Goal: Task Accomplishment & Management: Manage account settings

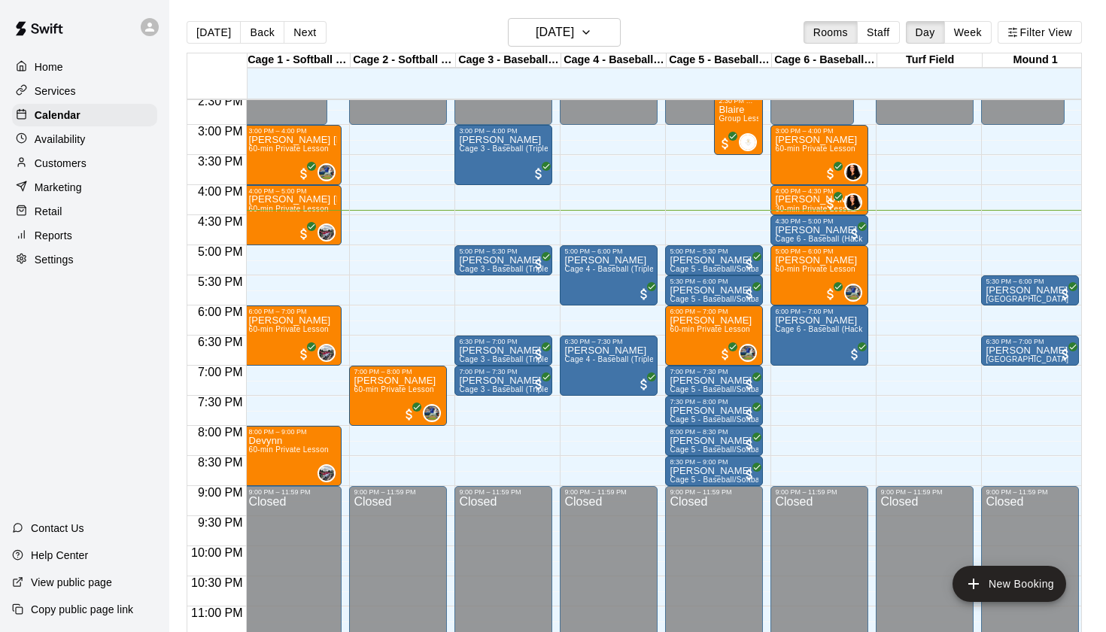
scroll to position [875, 2]
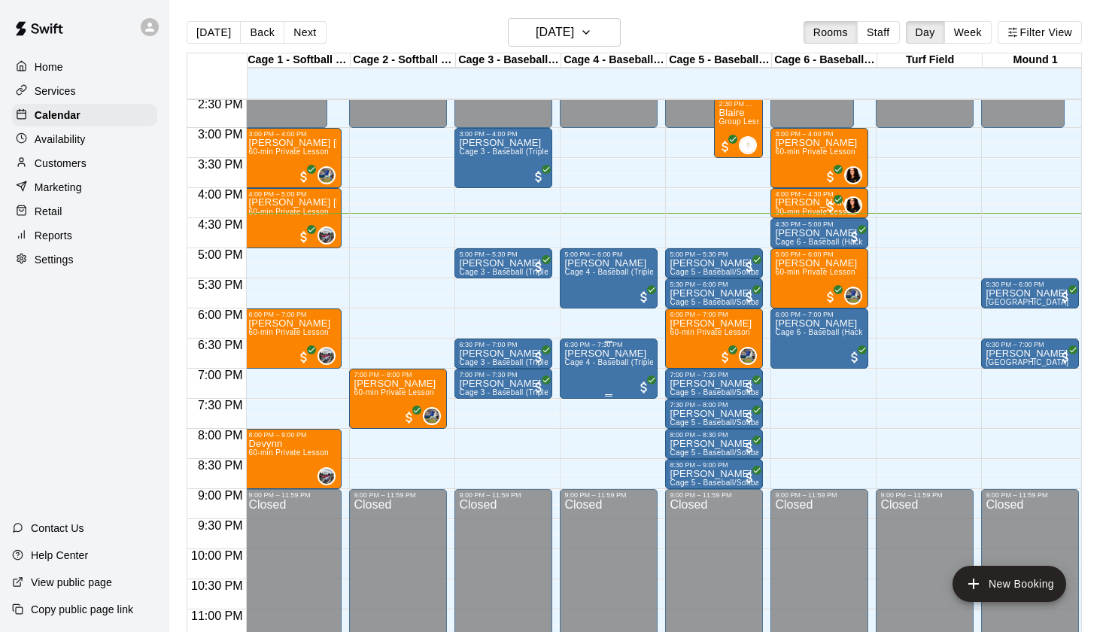
click at [584, 397] on img "edit" at bounding box center [580, 400] width 17 height 17
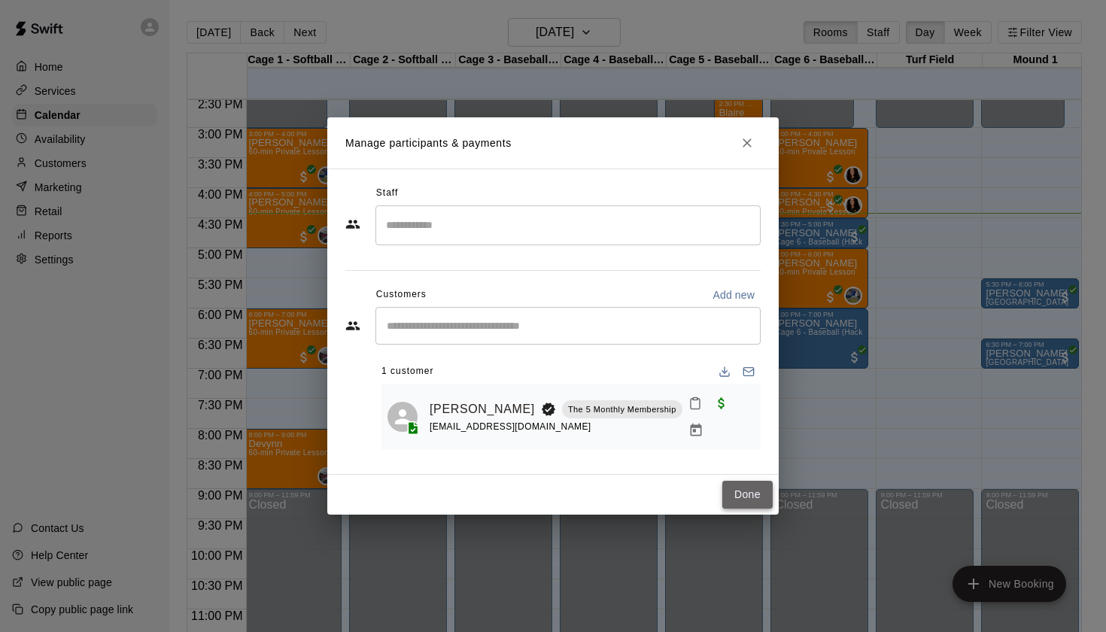
click at [745, 495] on button "Done" at bounding box center [747, 495] width 50 height 28
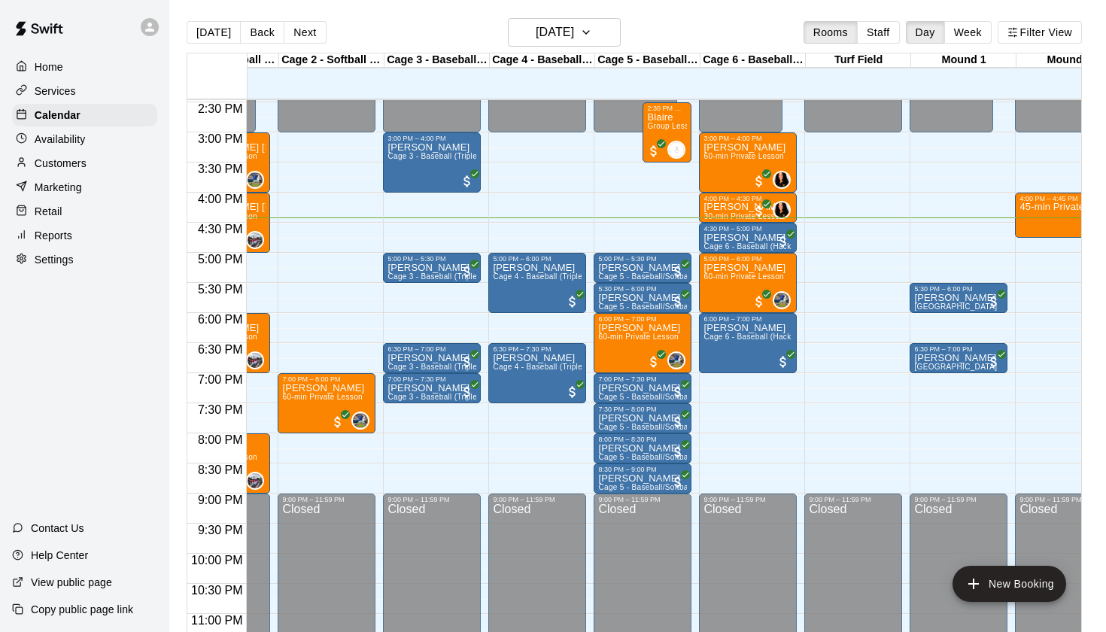
scroll to position [0, 36]
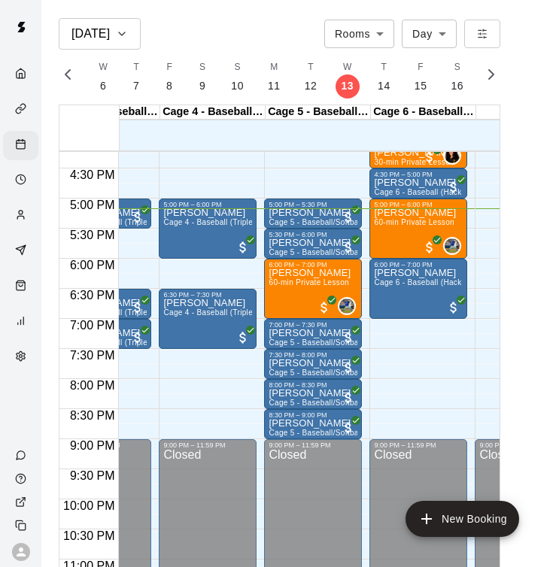
scroll to position [977, 260]
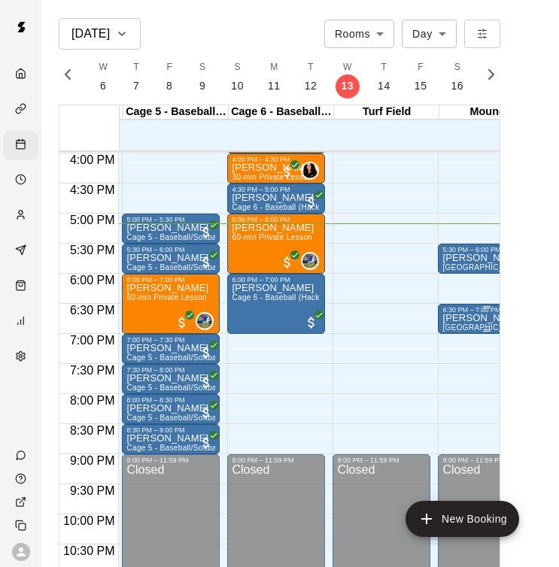
click at [461, 318] on p "[PERSON_NAME]" at bounding box center [483, 318] width 83 height 0
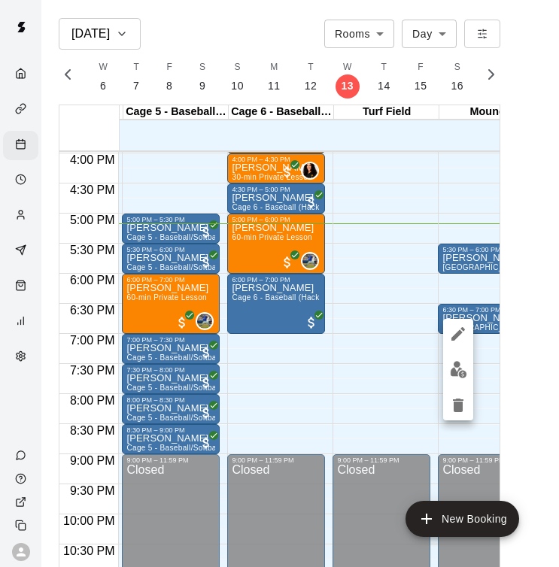
click at [460, 405] on icon "delete" at bounding box center [458, 406] width 11 height 14
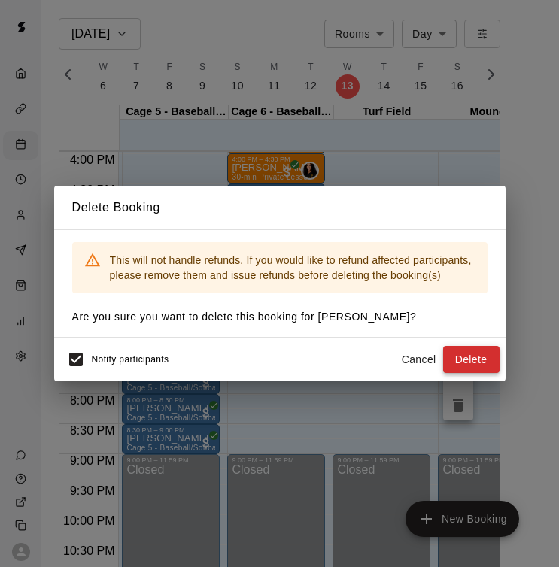
click at [469, 358] on button "Delete" at bounding box center [471, 360] width 56 height 28
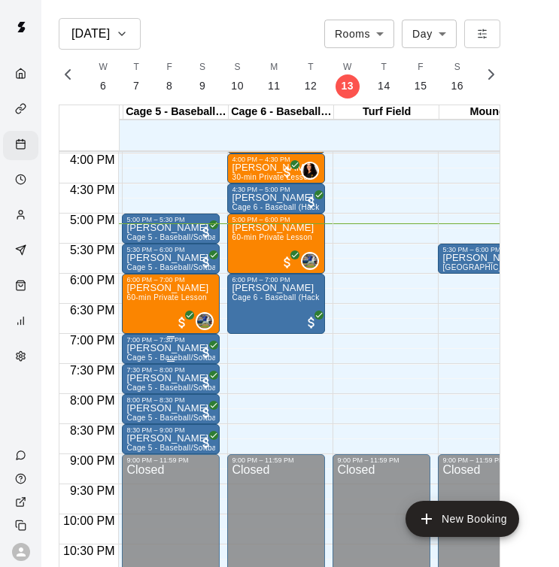
click at [171, 348] on p "[PERSON_NAME]" at bounding box center [170, 348] width 89 height 0
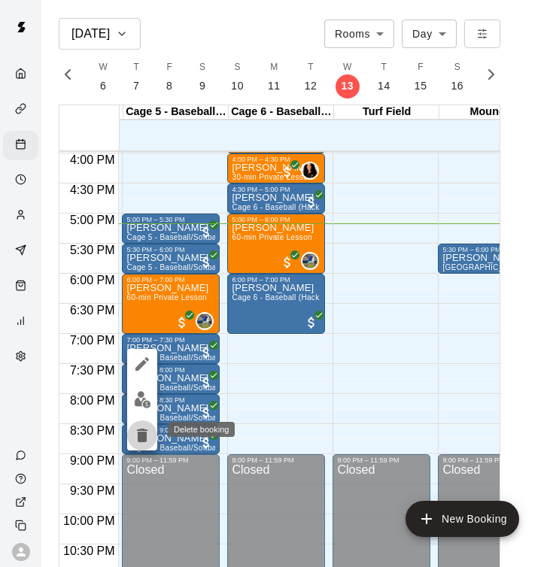
click at [143, 433] on icon "delete" at bounding box center [142, 436] width 11 height 14
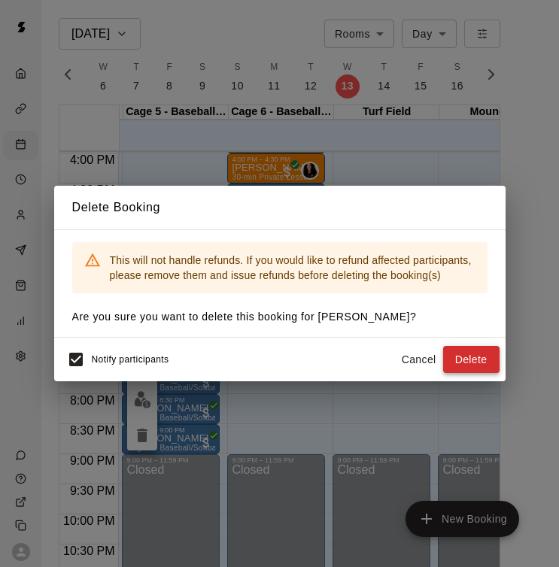
click at [481, 364] on button "Delete" at bounding box center [471, 360] width 56 height 28
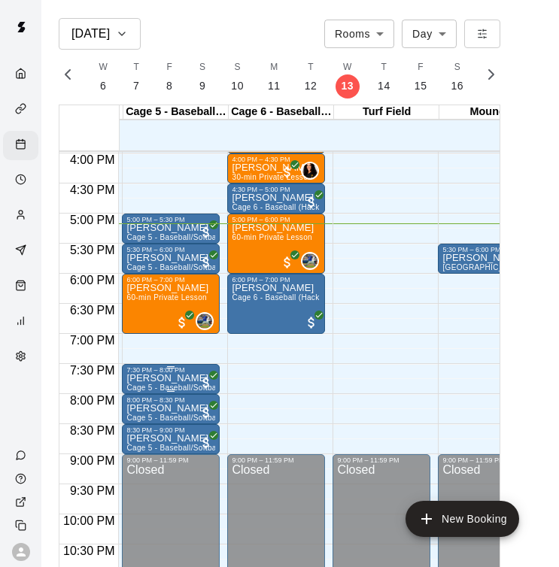
click at [160, 378] on p "[PERSON_NAME]" at bounding box center [170, 378] width 89 height 0
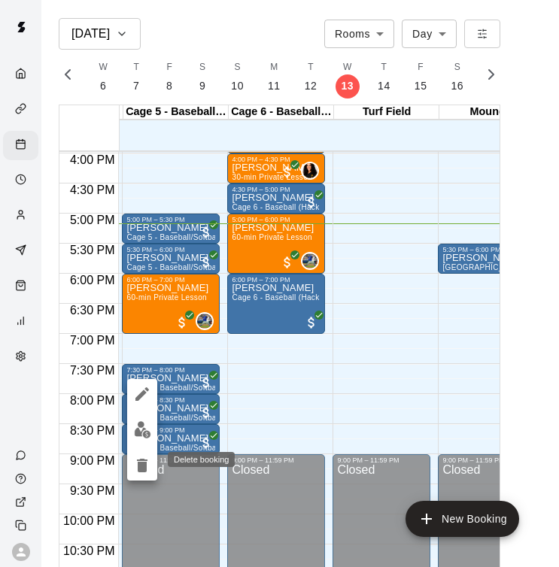
click at [141, 462] on icon "delete" at bounding box center [142, 466] width 11 height 14
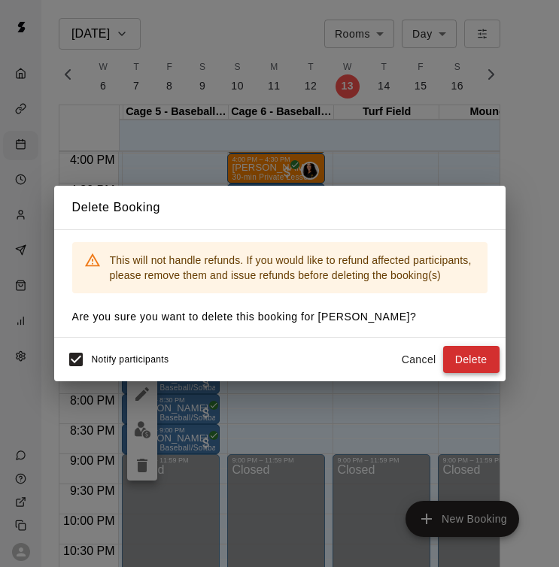
click at [477, 355] on button "Delete" at bounding box center [471, 360] width 56 height 28
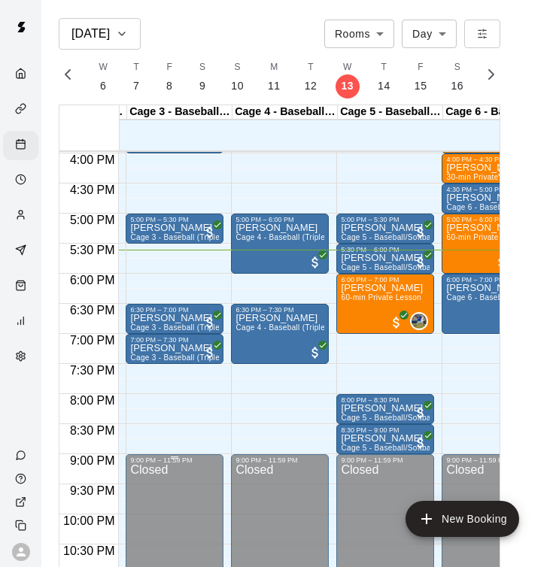
scroll to position [0, 187]
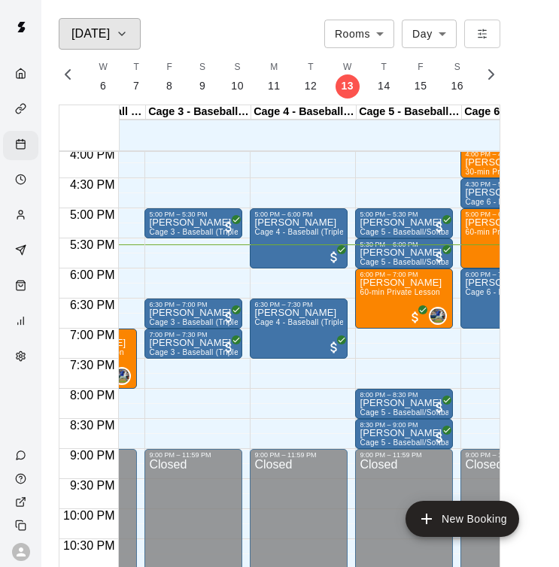
click at [106, 44] on h6 "Aug 13" at bounding box center [90, 33] width 38 height 21
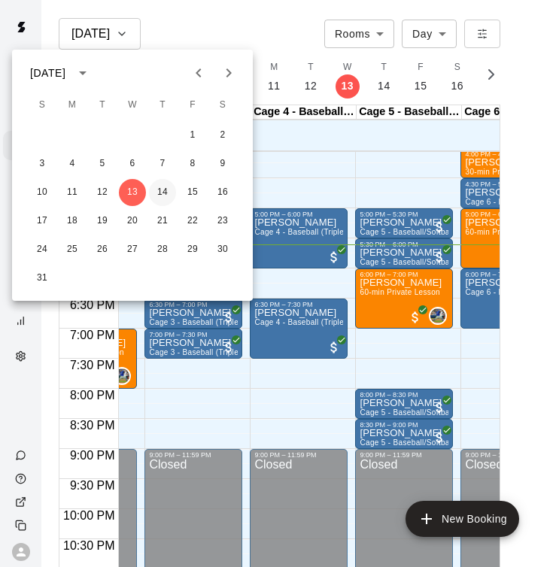
click at [160, 187] on button "14" at bounding box center [162, 192] width 27 height 27
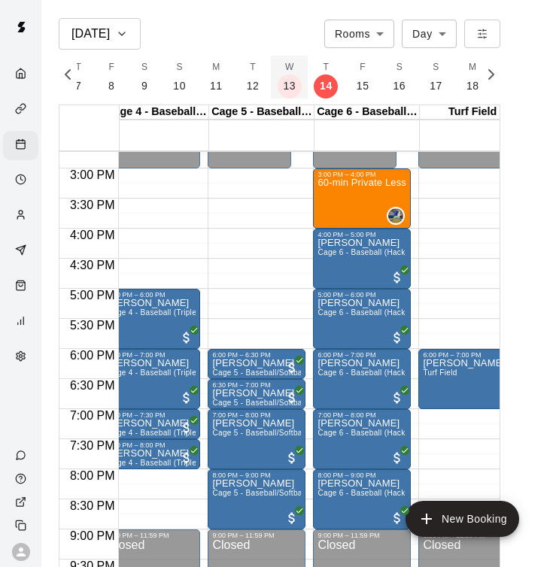
click at [290, 92] on p "13" at bounding box center [289, 86] width 13 height 16
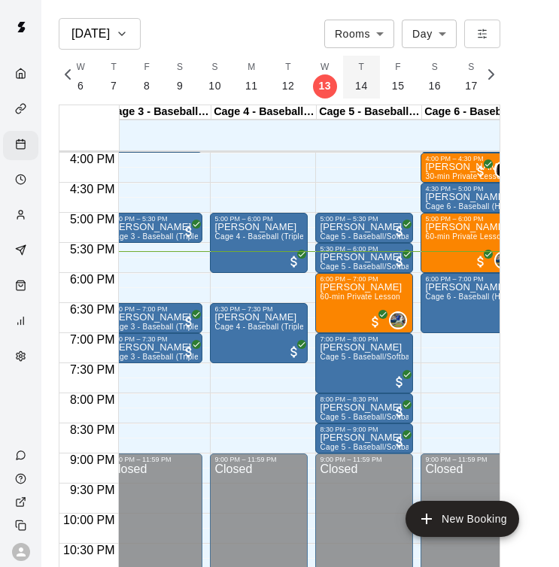
click at [360, 84] on p "14" at bounding box center [361, 86] width 13 height 16
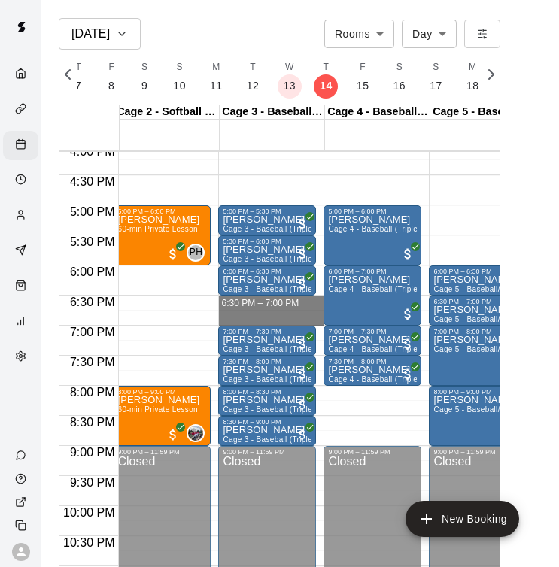
drag, startPoint x: 227, startPoint y: 297, endPoint x: 233, endPoint y: 309, distance: 13.1
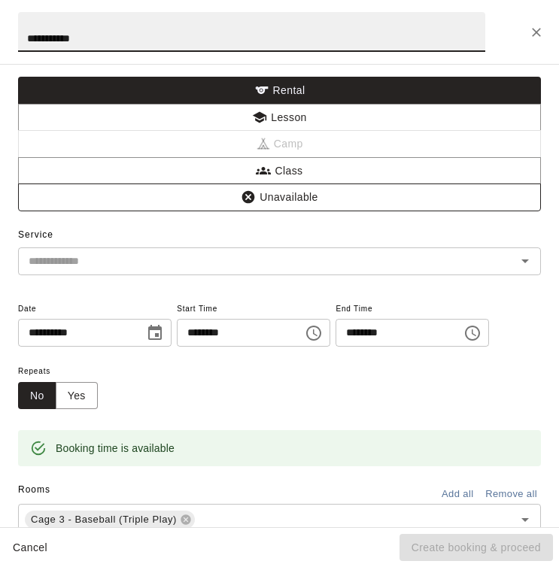
type input "**********"
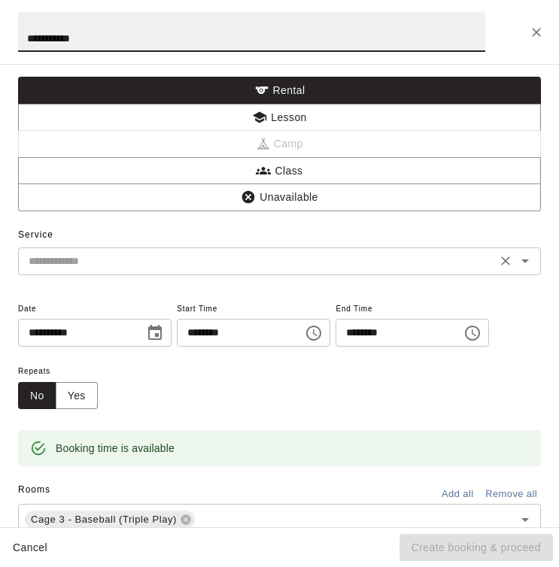
drag, startPoint x: 211, startPoint y: 196, endPoint x: 257, endPoint y: 258, distance: 78.0
click at [257, 258] on input "text" at bounding box center [258, 261] width 470 height 19
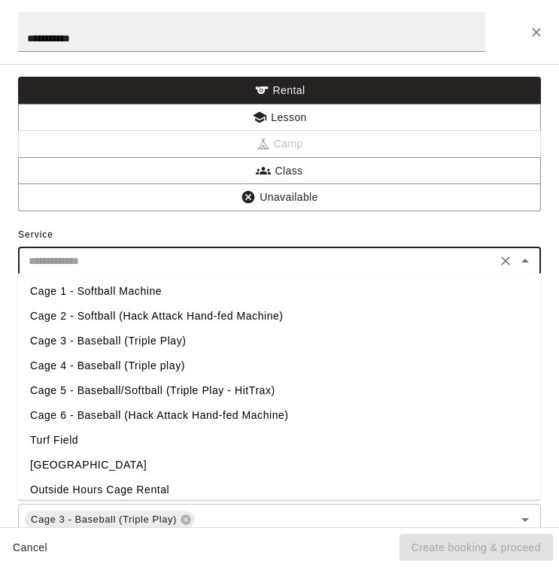
click at [89, 348] on li "Cage 3 - Baseball (Triple Play)" at bounding box center [279, 341] width 523 height 25
type input "**********"
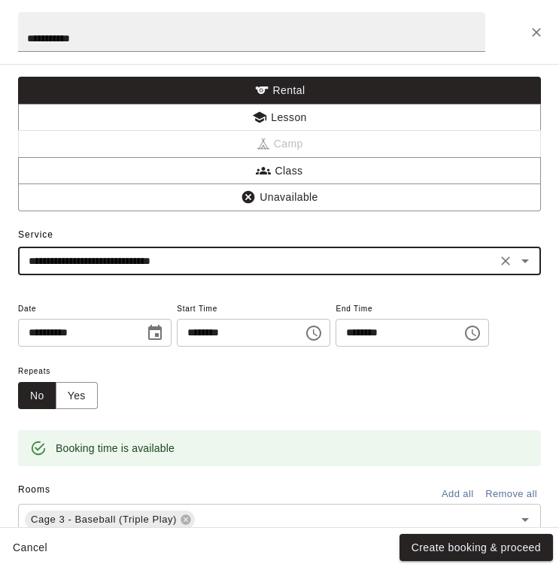
click at [476, 330] on icon "Choose time, selected time is 6:45 PM" at bounding box center [474, 333] width 5 height 7
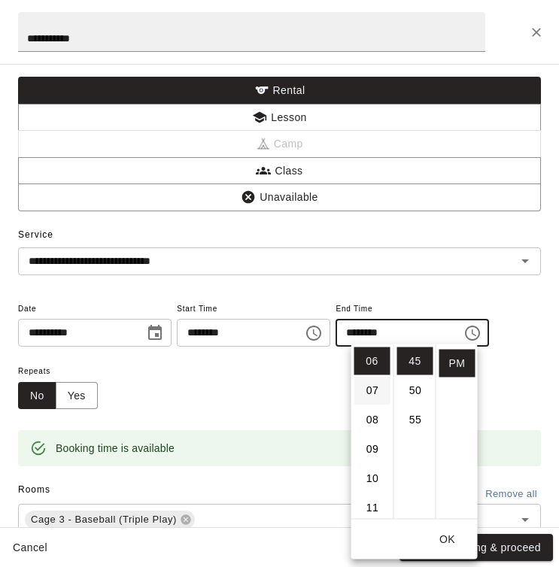
click at [369, 387] on li "07" at bounding box center [372, 391] width 36 height 28
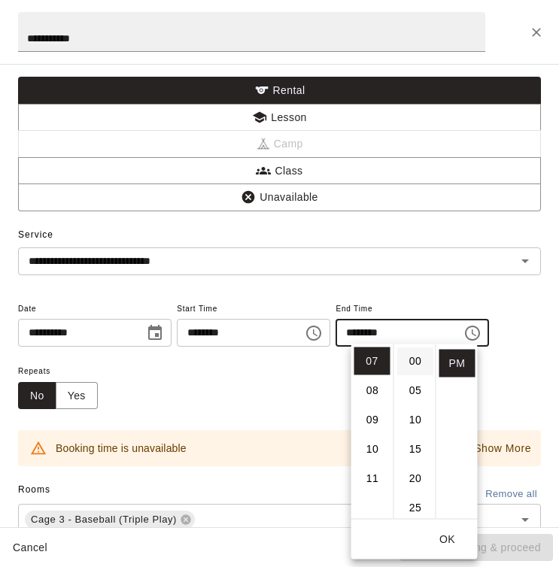
click at [415, 364] on li "00" at bounding box center [415, 362] width 36 height 28
type input "********"
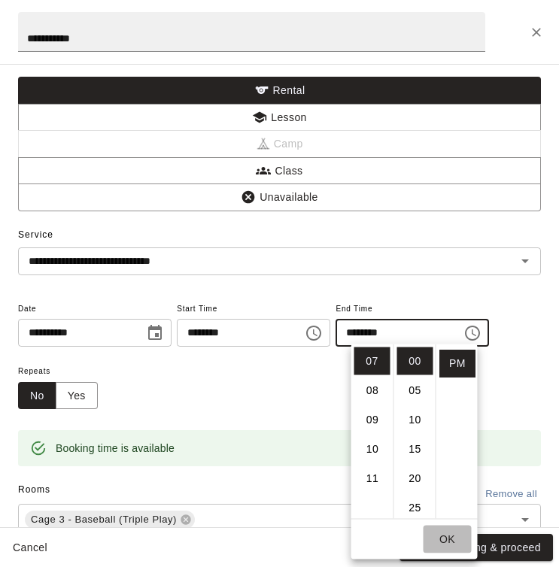
click at [448, 541] on button "OK" at bounding box center [448, 540] width 48 height 28
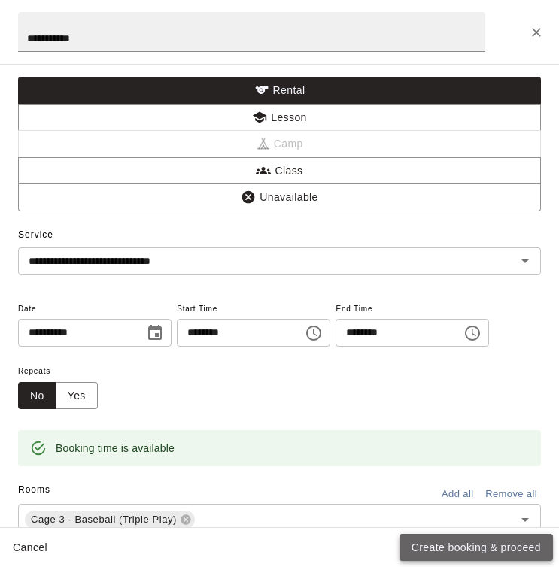
click at [455, 548] on button "Create booking & proceed" at bounding box center [477, 548] width 154 height 28
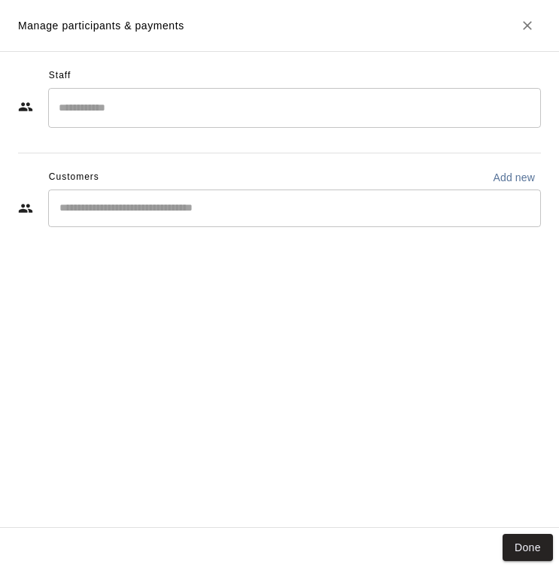
click at [120, 220] on div "​" at bounding box center [294, 209] width 493 height 38
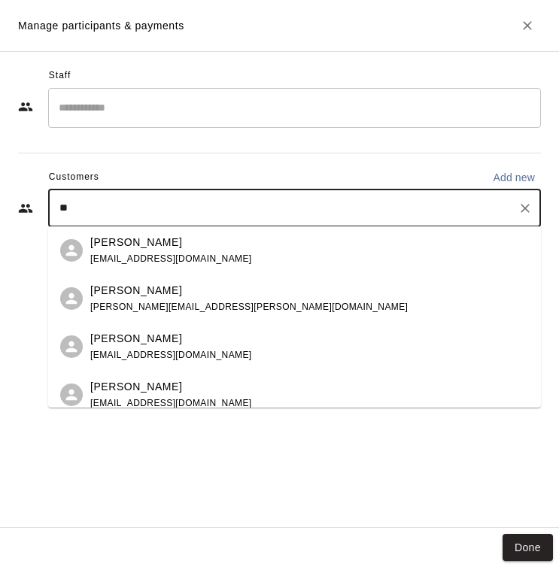
type input "*"
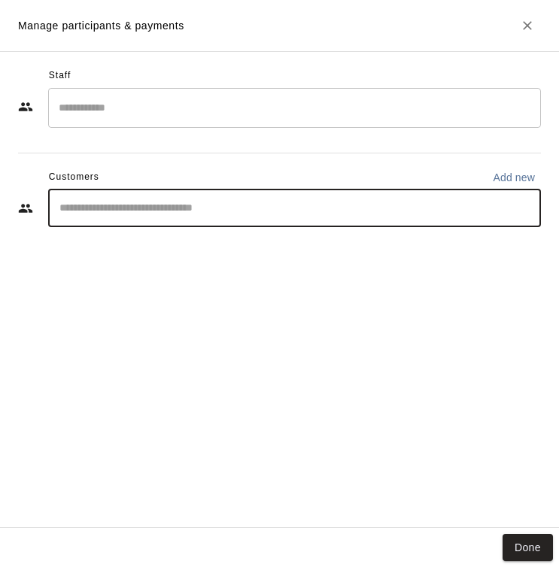
type input "*"
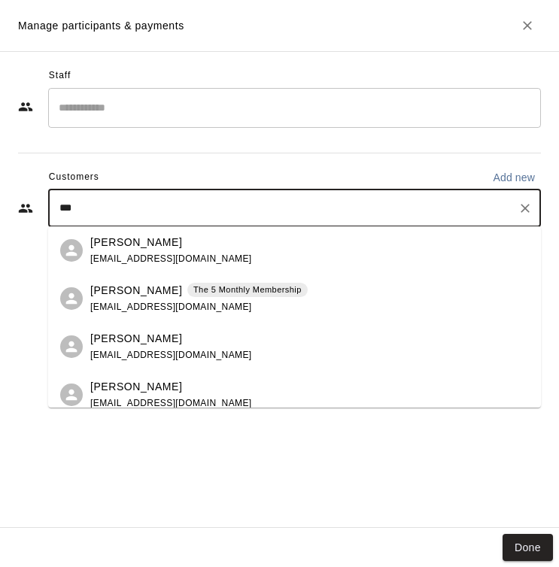
type input "****"
click at [154, 298] on p "[PERSON_NAME]" at bounding box center [136, 291] width 92 height 16
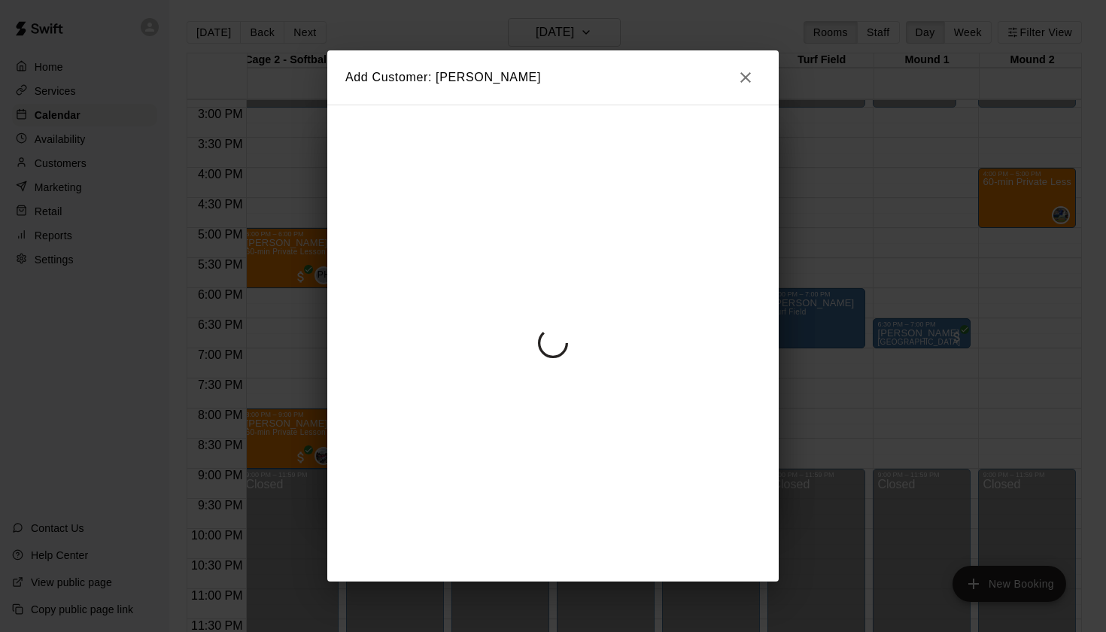
click at [747, 72] on icon "button" at bounding box center [746, 77] width 18 height 18
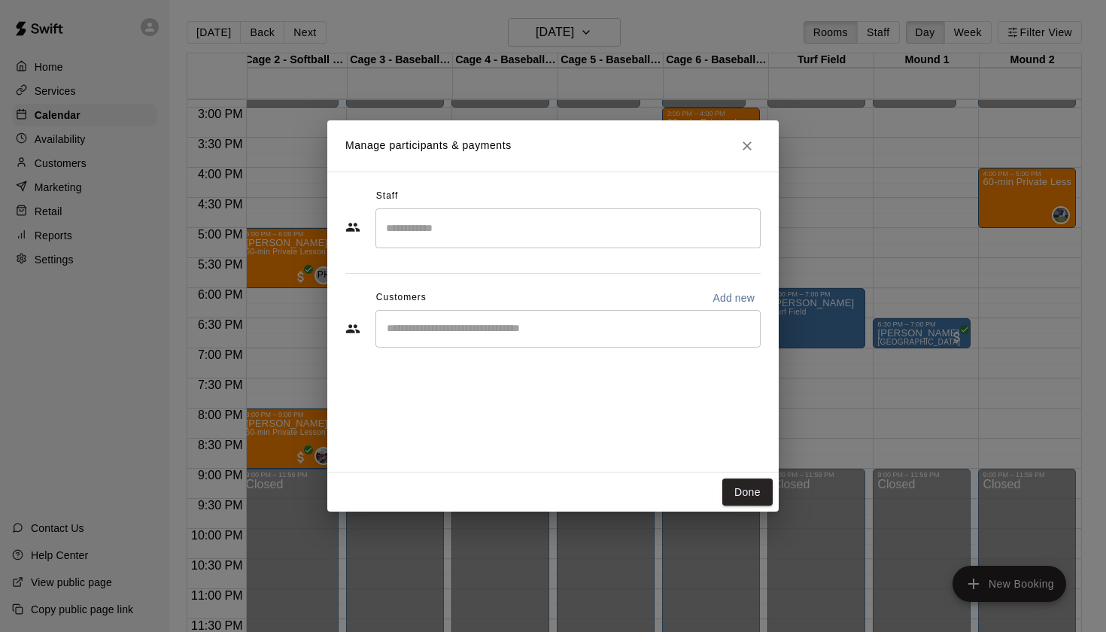
click at [564, 345] on div "​" at bounding box center [567, 329] width 385 height 38
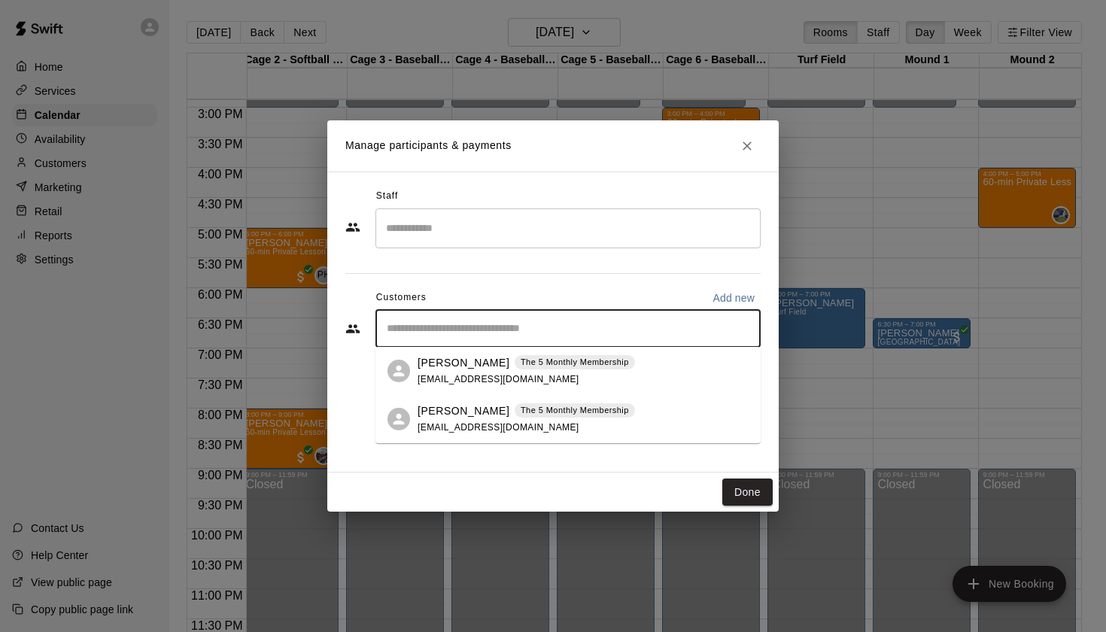
click at [468, 364] on p "[PERSON_NAME]" at bounding box center [464, 363] width 92 height 16
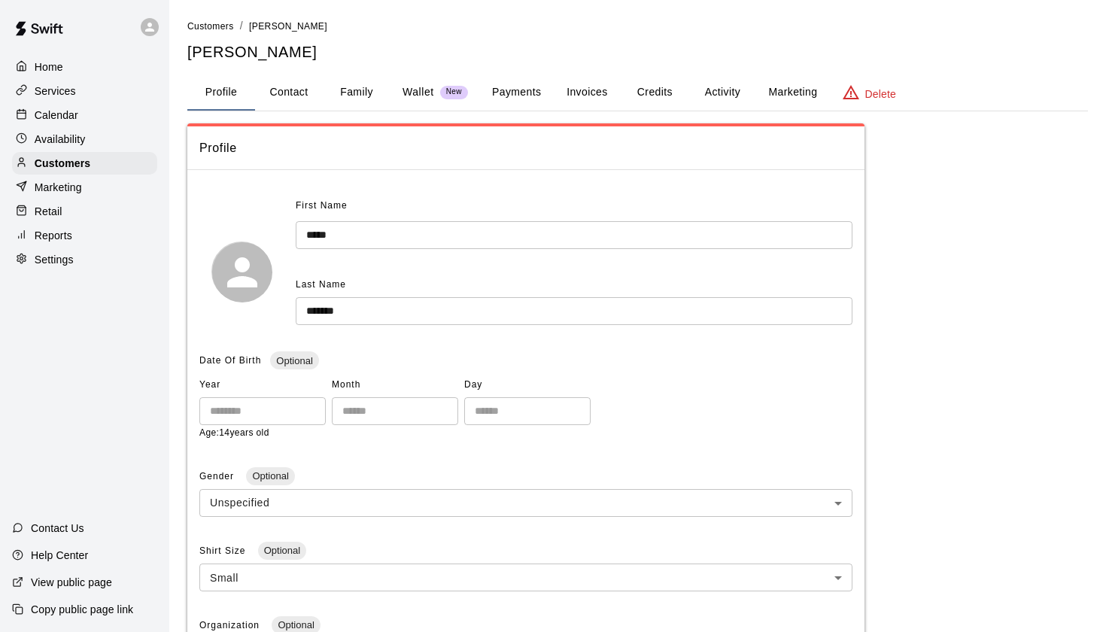
click at [74, 111] on p "Calendar" at bounding box center [57, 115] width 44 height 15
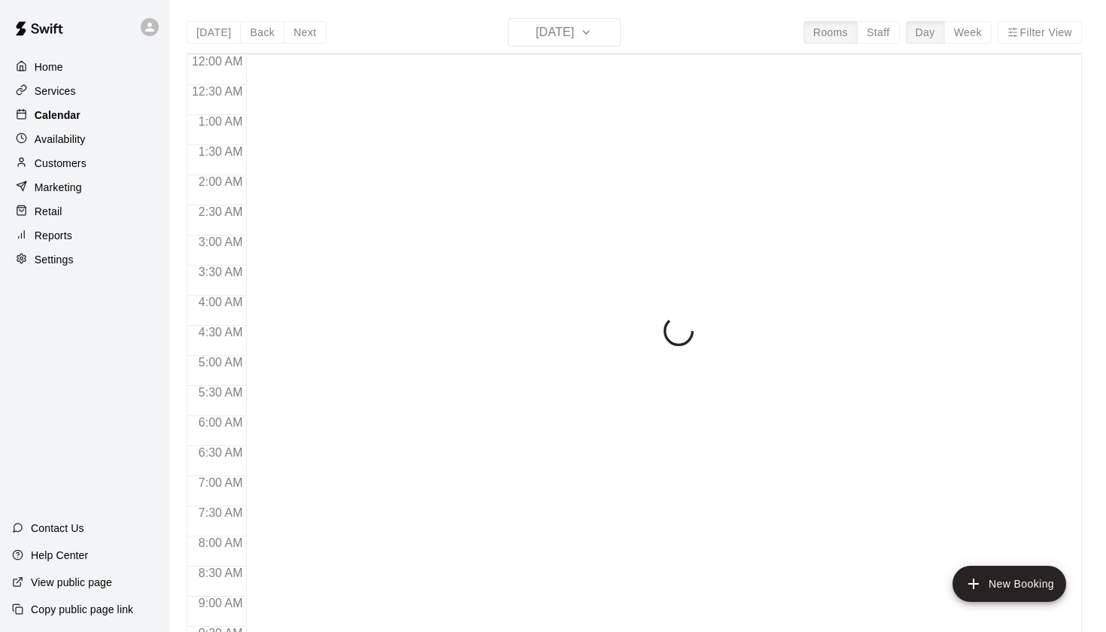
scroll to position [851, 0]
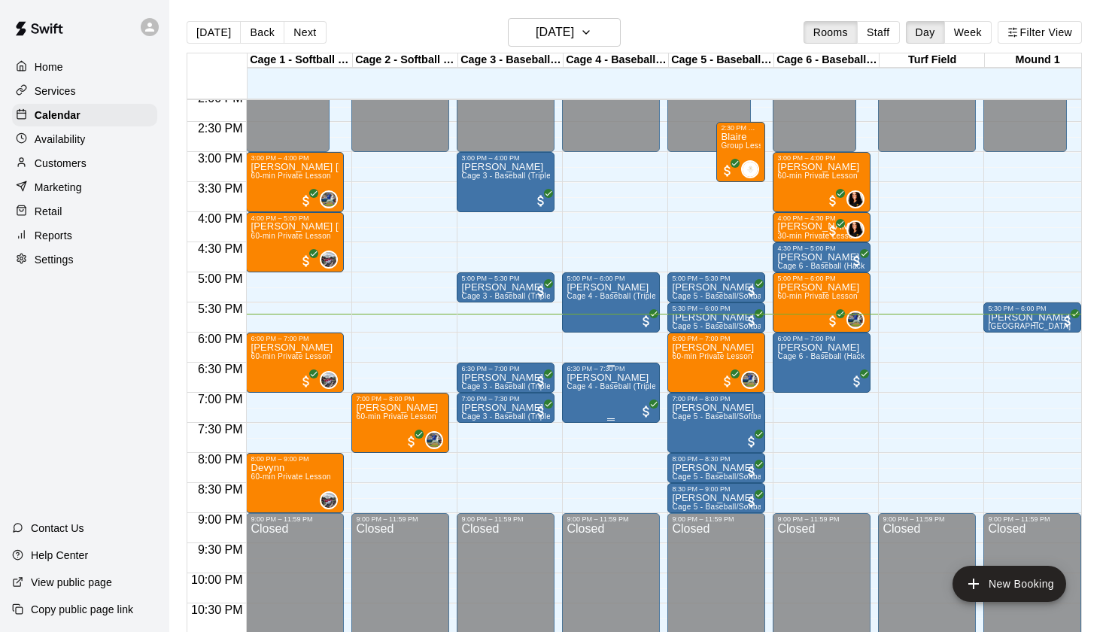
click at [585, 411] on button "edit" at bounding box center [582, 424] width 30 height 29
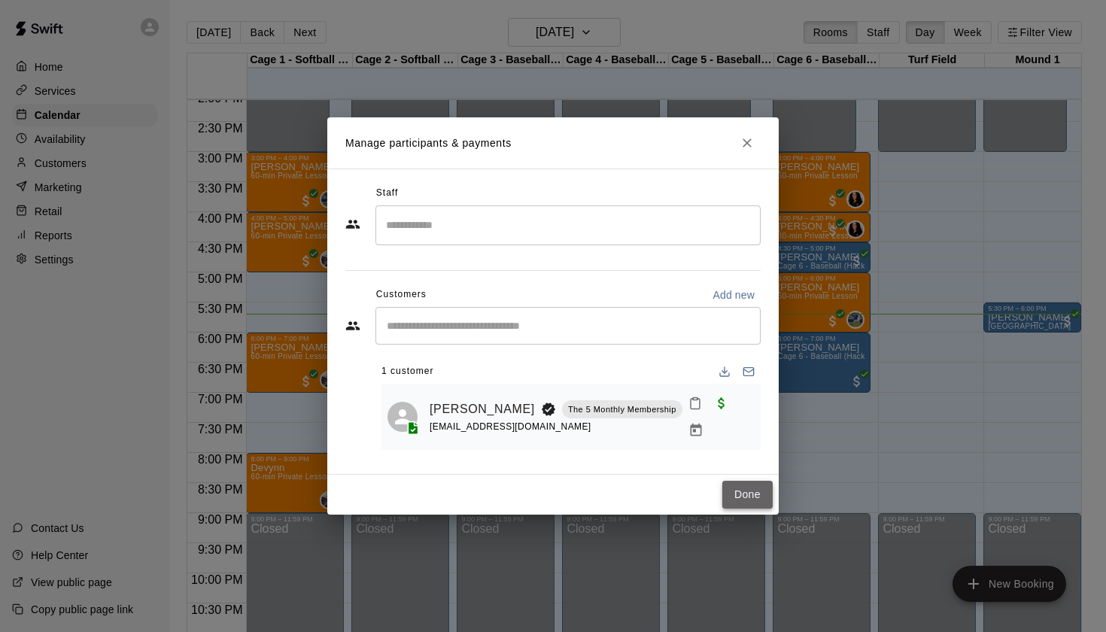
click at [746, 500] on button "Done" at bounding box center [747, 495] width 50 height 28
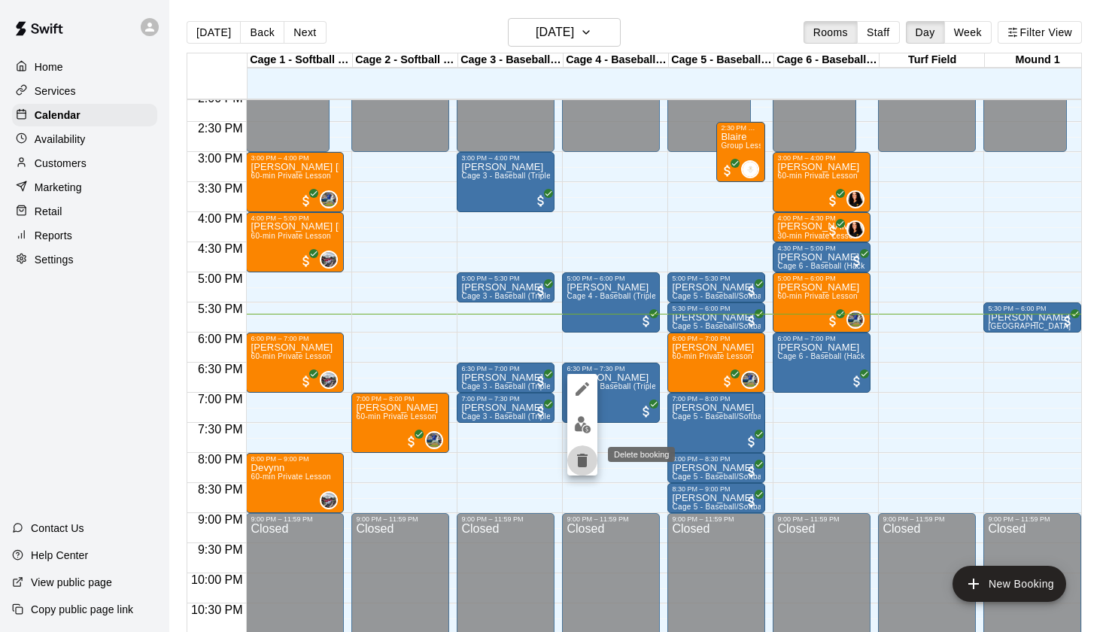
click at [583, 458] on icon "delete" at bounding box center [582, 461] width 11 height 14
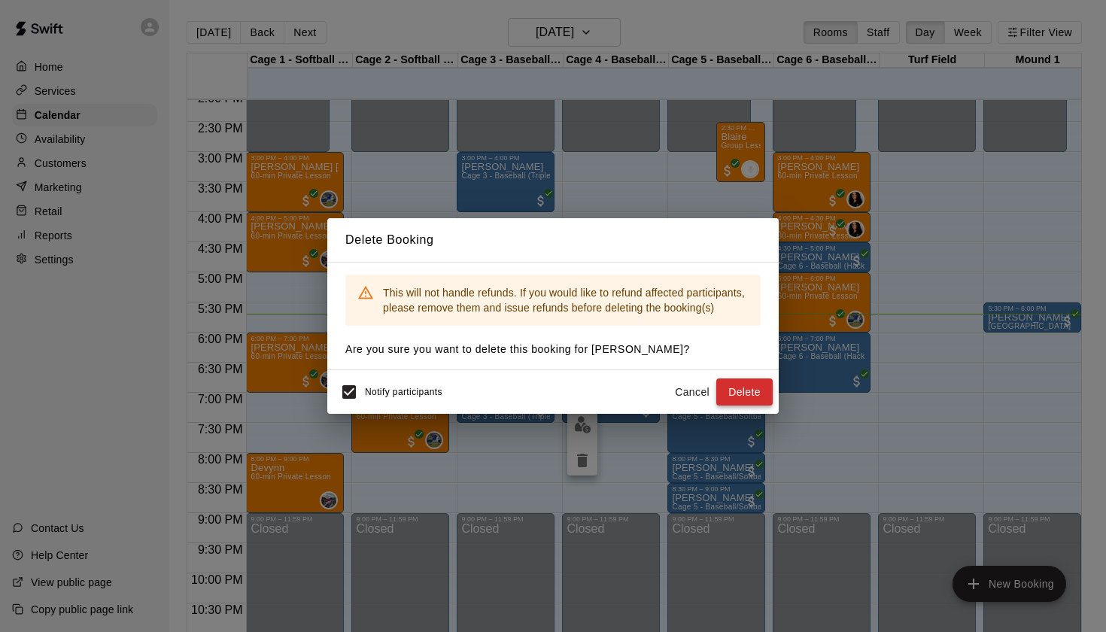
click at [723, 394] on button "Delete" at bounding box center [744, 392] width 56 height 28
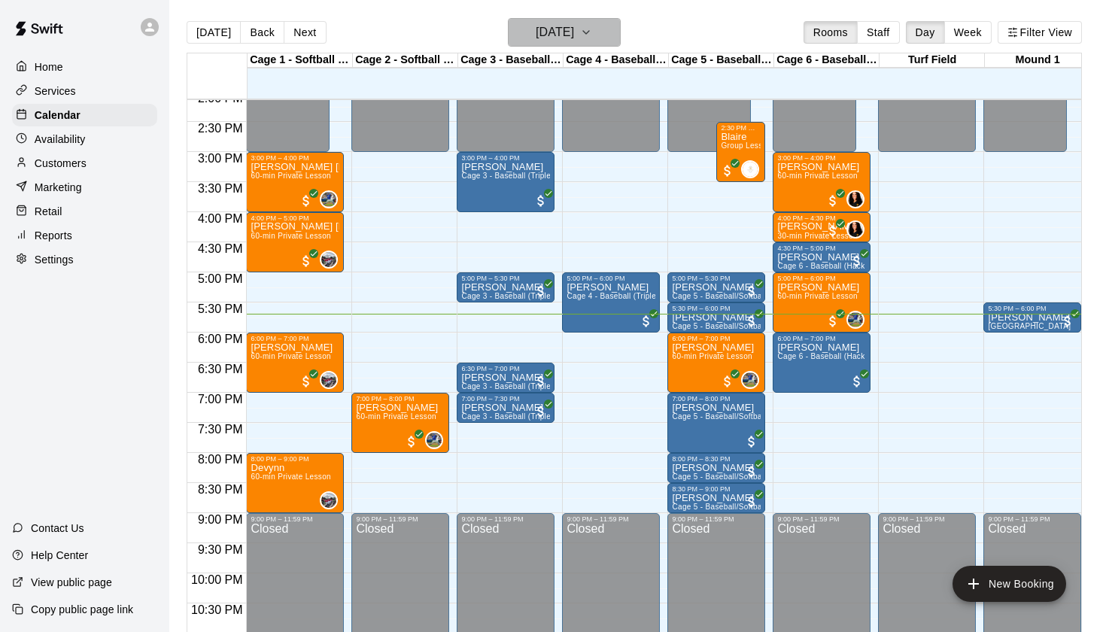
click at [537, 32] on h6 "[DATE]" at bounding box center [555, 32] width 38 height 21
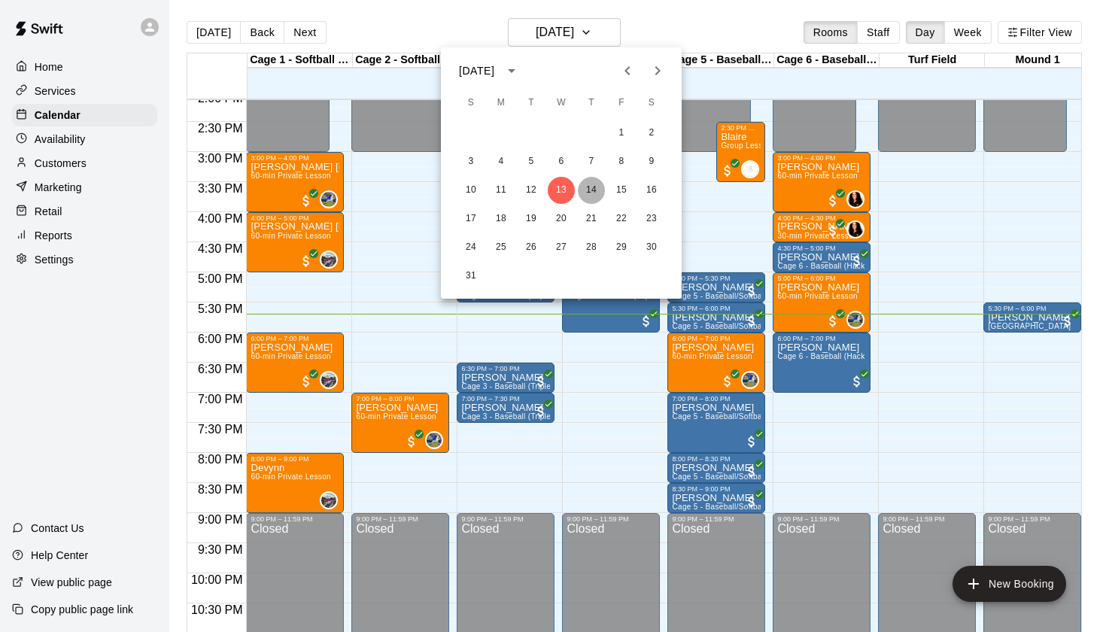
click at [591, 186] on button "14" at bounding box center [591, 190] width 27 height 27
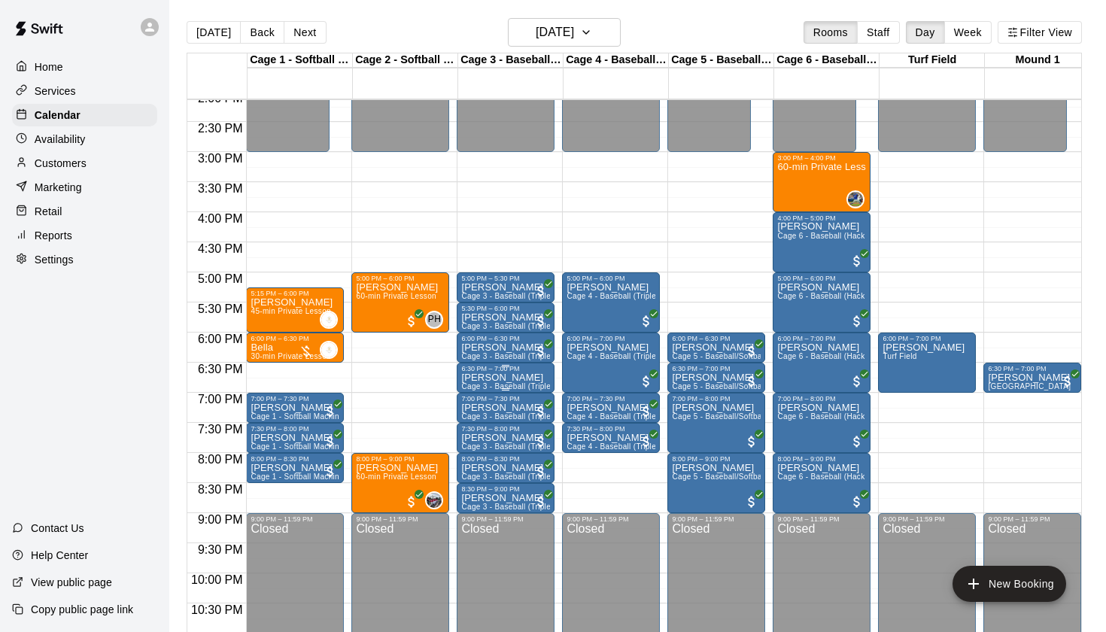
click at [494, 378] on p "[PERSON_NAME]" at bounding box center [505, 378] width 89 height 0
click at [471, 432] on img "edit" at bounding box center [477, 429] width 17 height 17
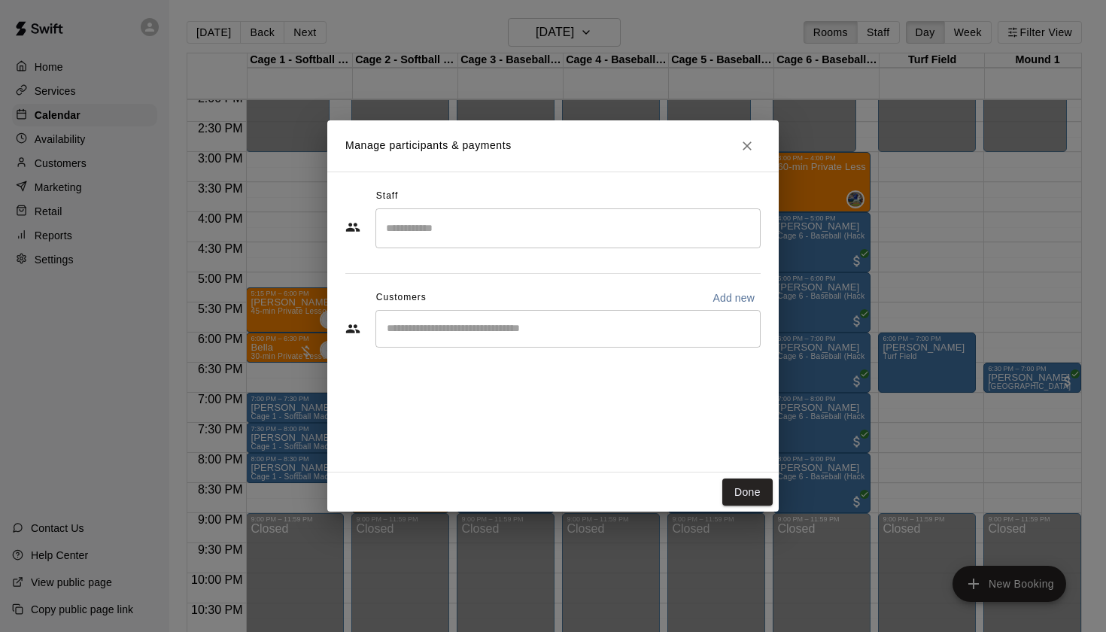
click at [473, 339] on div "​" at bounding box center [567, 329] width 385 height 38
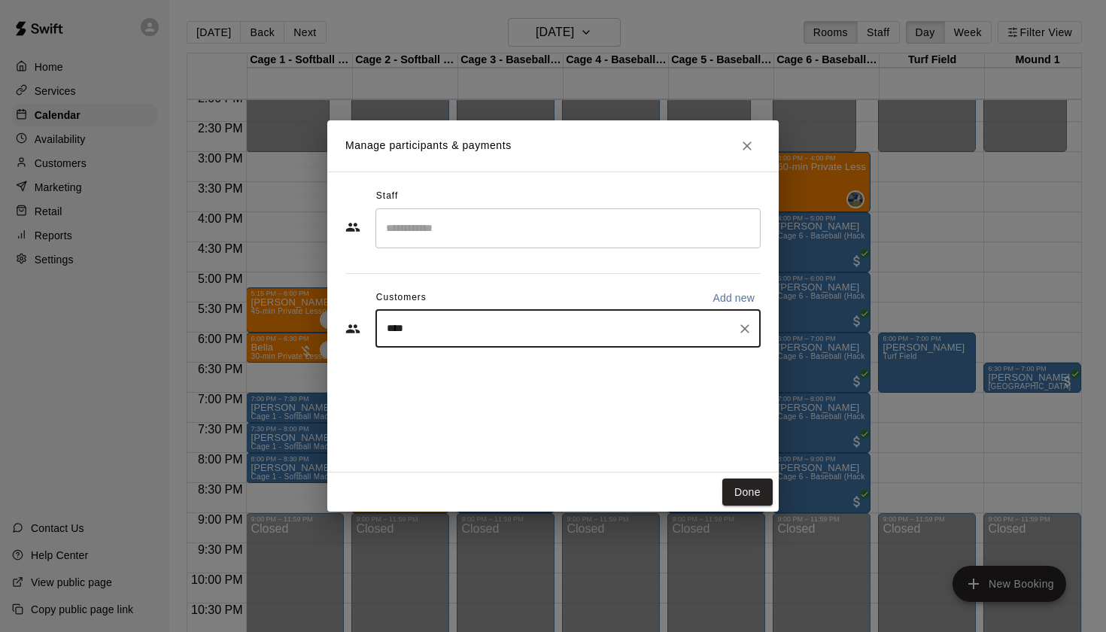
type input "*****"
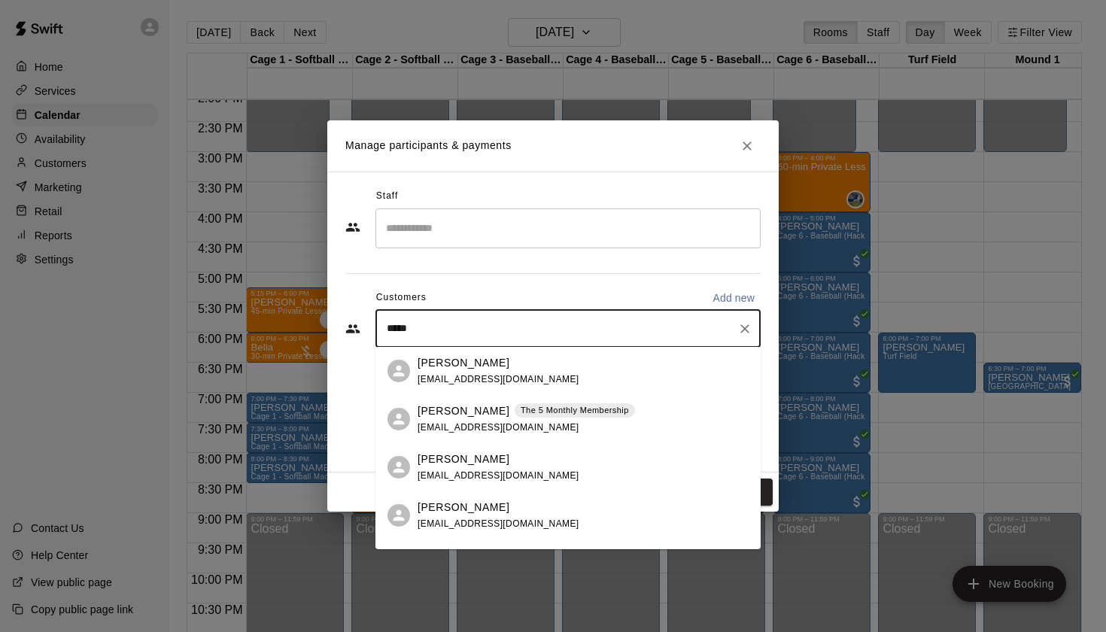
click at [462, 418] on p "[PERSON_NAME]" at bounding box center [464, 411] width 92 height 16
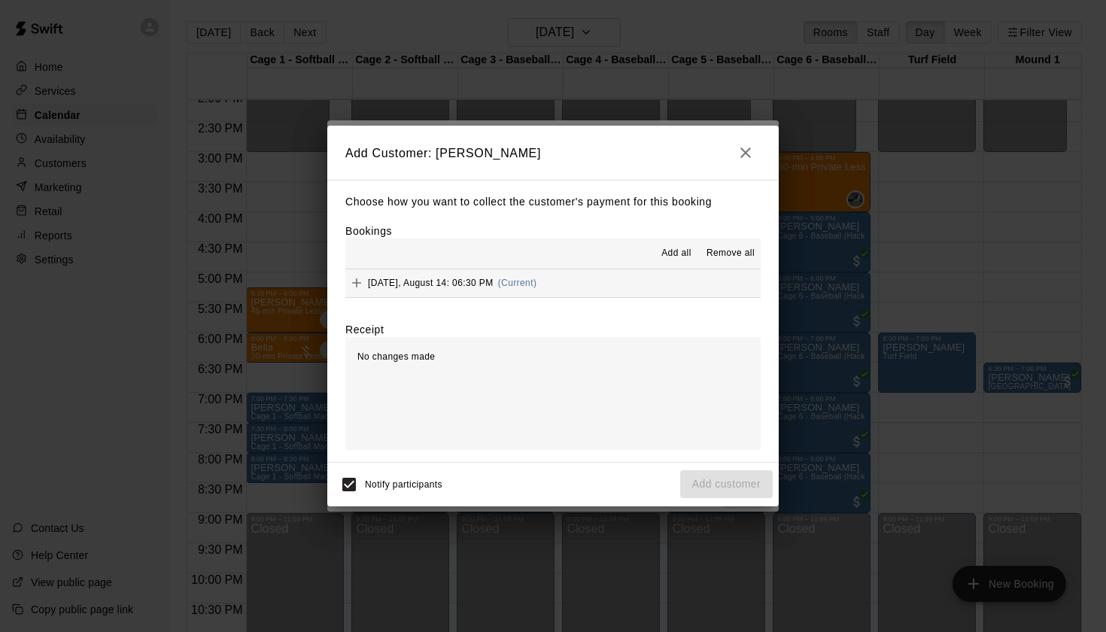
click at [513, 283] on span "(Current)" at bounding box center [517, 283] width 39 height 11
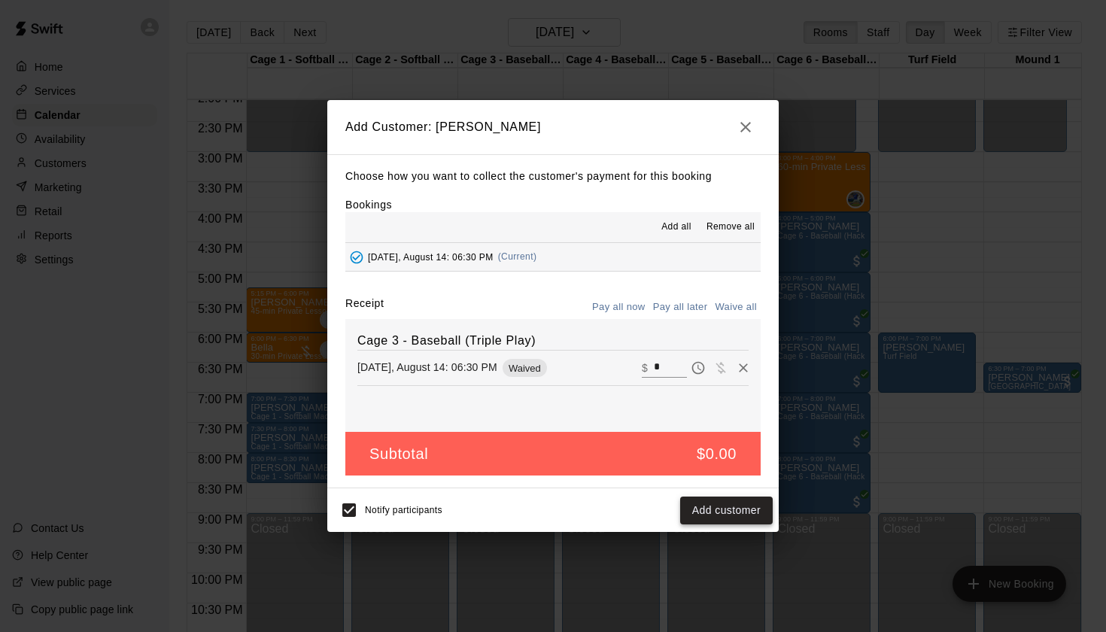
click at [710, 501] on button "Add customer" at bounding box center [726, 511] width 93 height 28
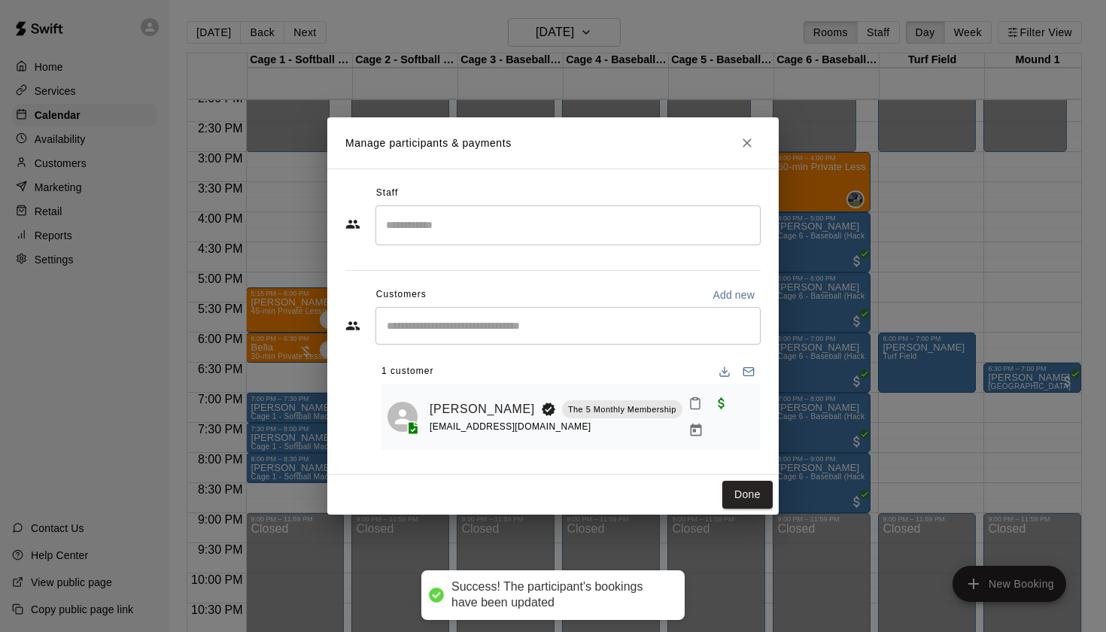
click at [726, 513] on div "Manage participants & payments Staff ​ Customers Add new ​ 1 customer [PERSON_N…" at bounding box center [553, 316] width 1106 height 632
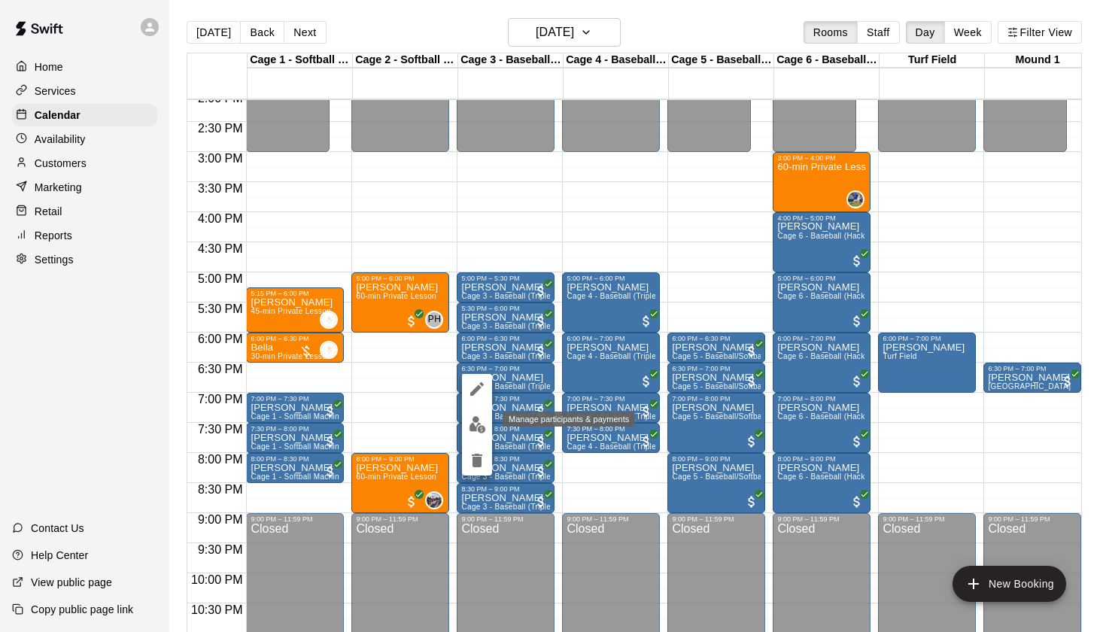
click at [476, 421] on img "edit" at bounding box center [477, 424] width 17 height 17
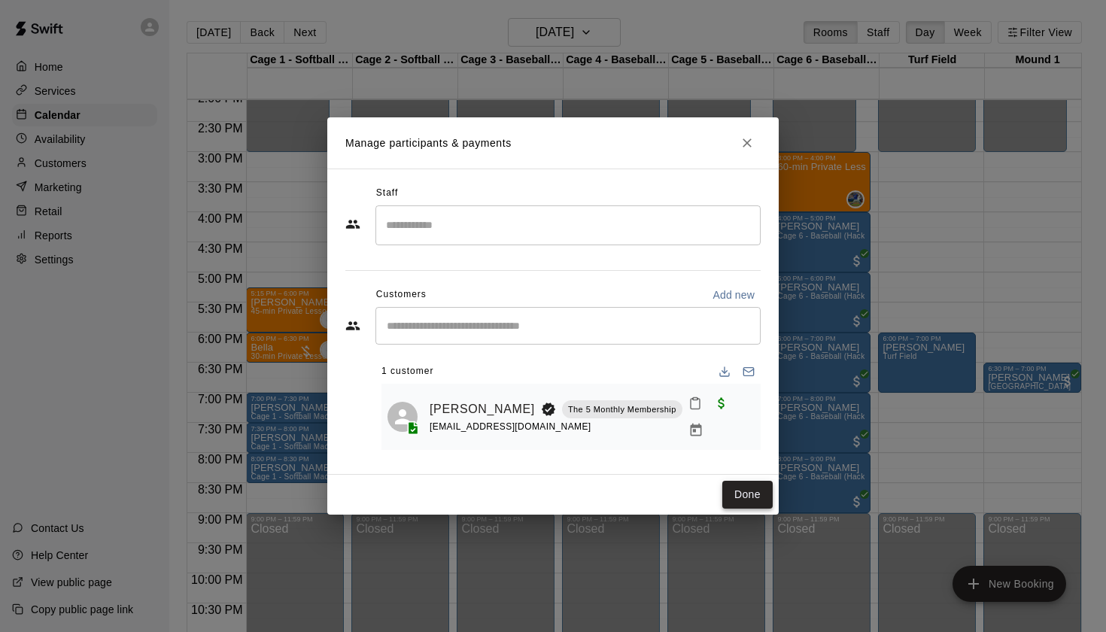
click at [749, 504] on button "Done" at bounding box center [747, 495] width 50 height 28
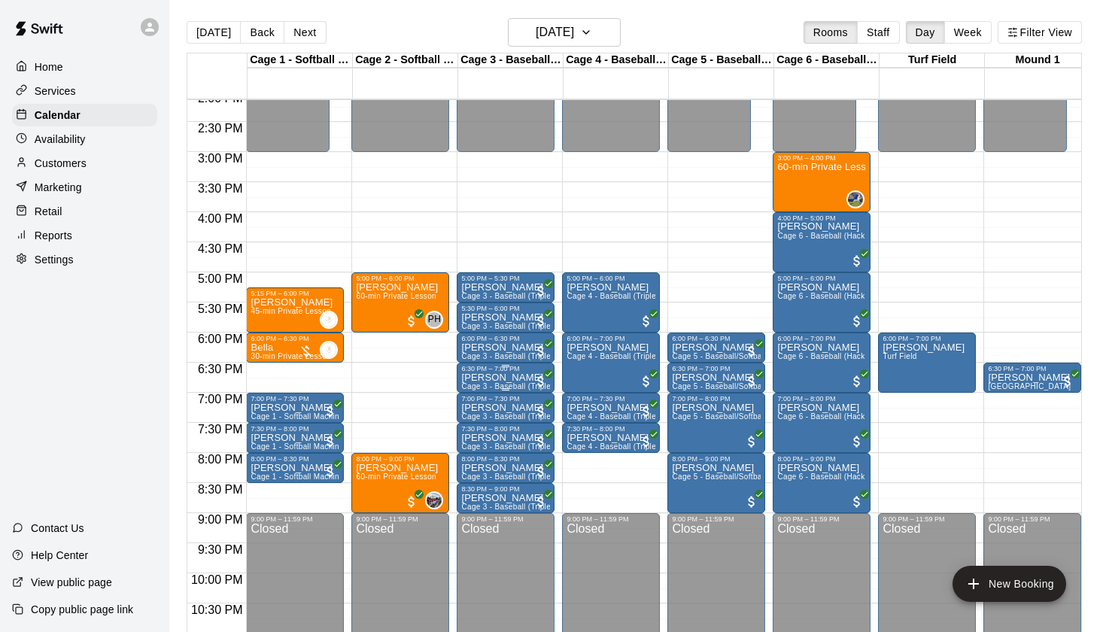
click at [499, 378] on p "[PERSON_NAME]" at bounding box center [505, 378] width 89 height 0
click at [477, 393] on icon "edit" at bounding box center [477, 395] width 14 height 14
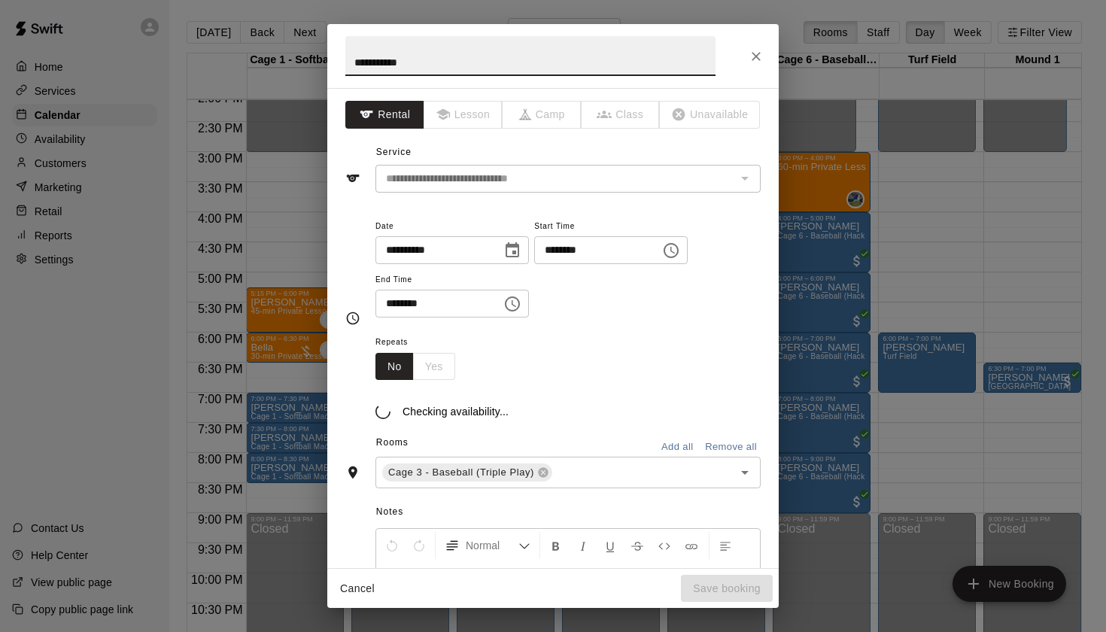
click at [375, 68] on input "**********" at bounding box center [530, 56] width 370 height 40
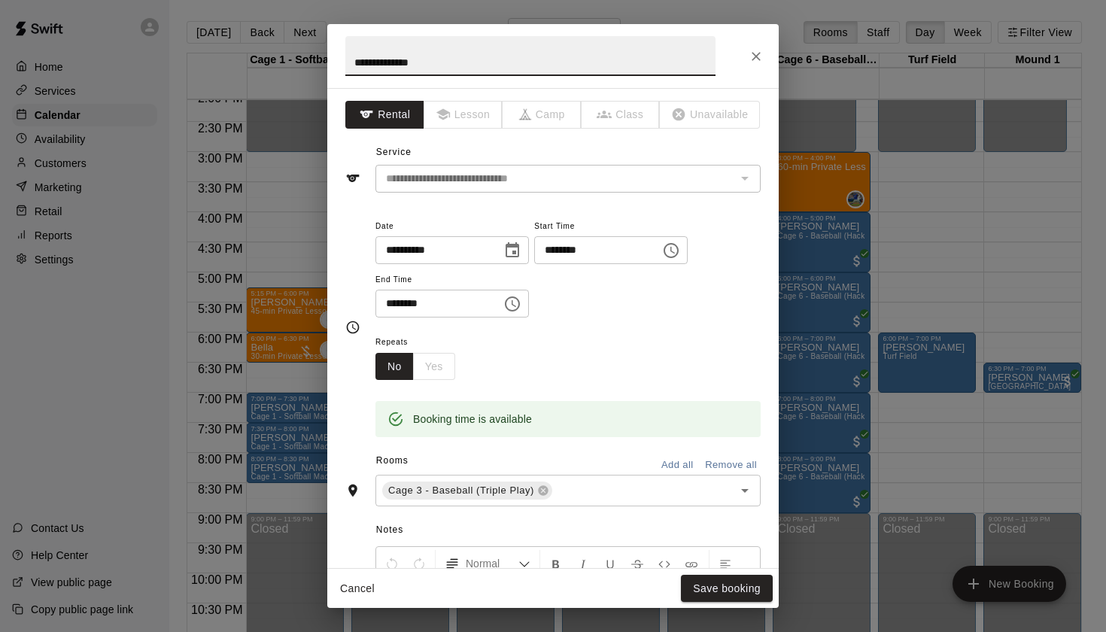
click at [488, 55] on input "**********" at bounding box center [530, 56] width 370 height 40
click at [476, 61] on input "**********" at bounding box center [530, 56] width 370 height 40
type input "**********"
click at [715, 586] on button "Save booking" at bounding box center [727, 589] width 92 height 28
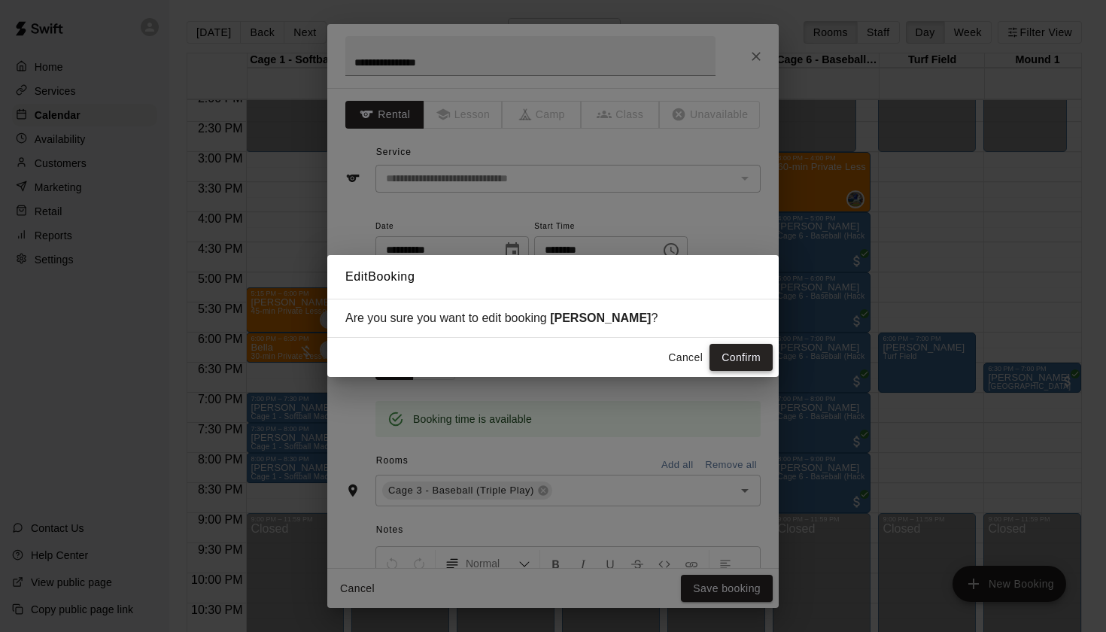
click at [763, 360] on button "Confirm" at bounding box center [741, 358] width 63 height 28
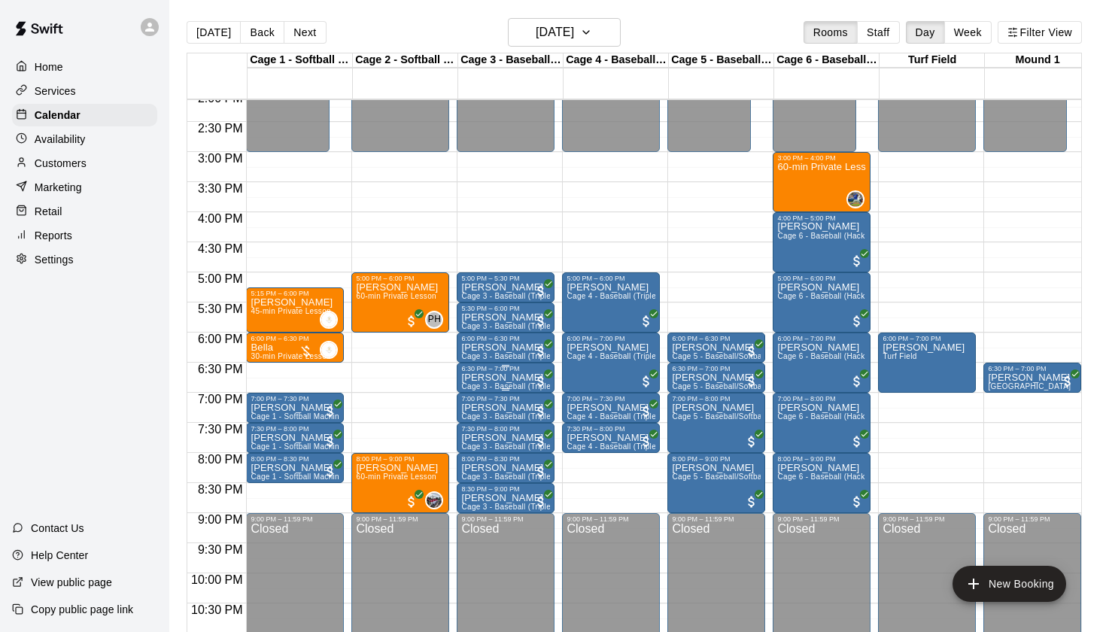
click at [514, 378] on p "[PERSON_NAME]" at bounding box center [505, 378] width 89 height 0
click at [479, 427] on img "edit" at bounding box center [477, 429] width 17 height 17
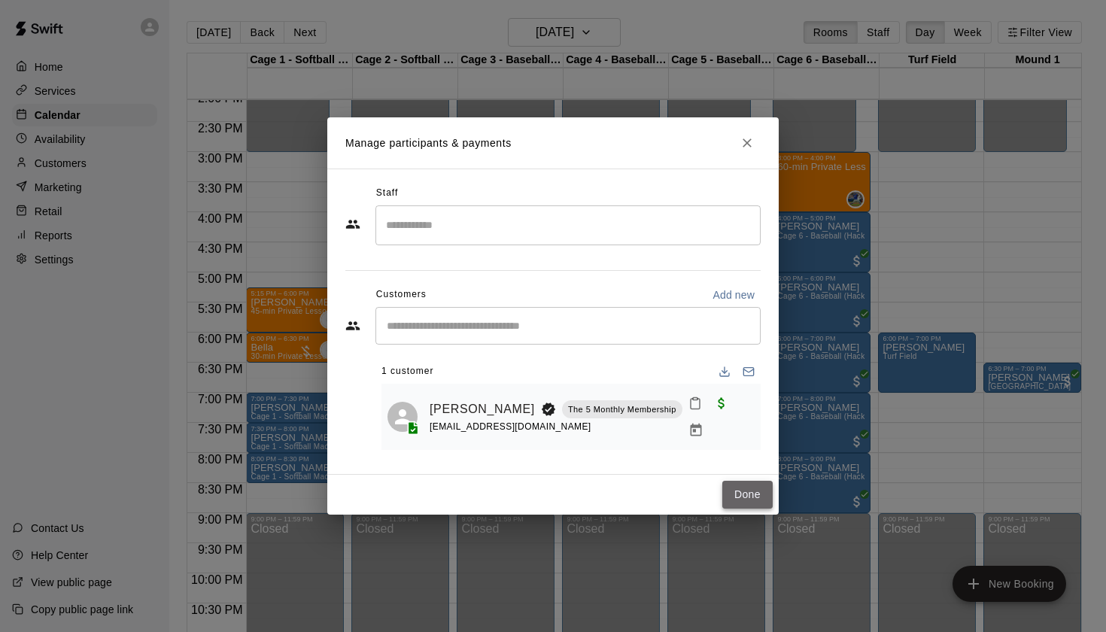
click at [746, 494] on button "Done" at bounding box center [747, 495] width 50 height 28
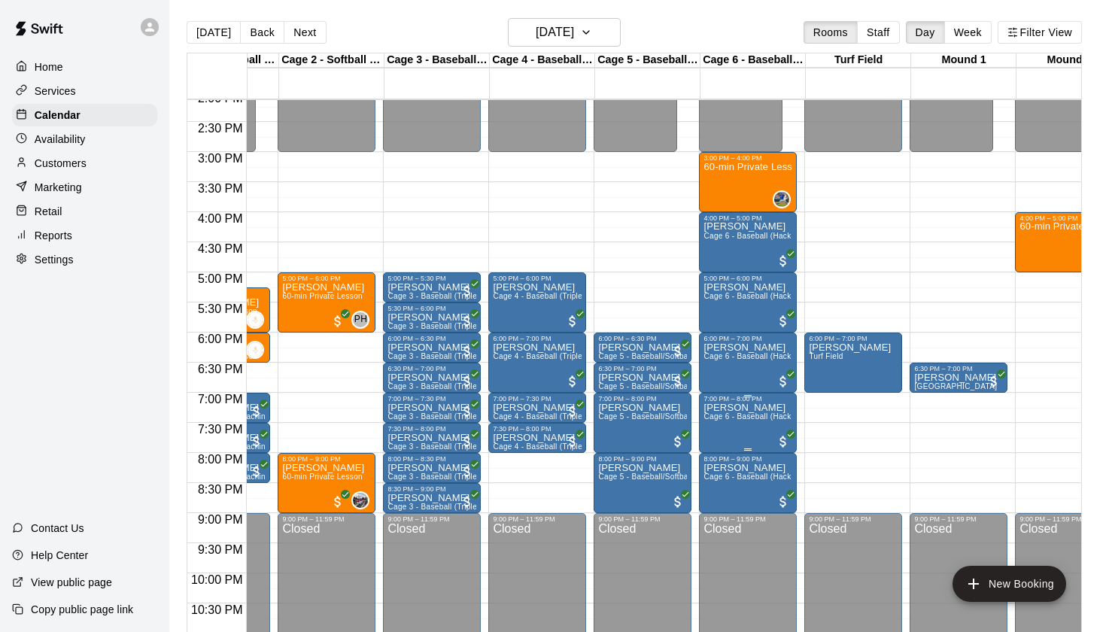
scroll to position [851, 7]
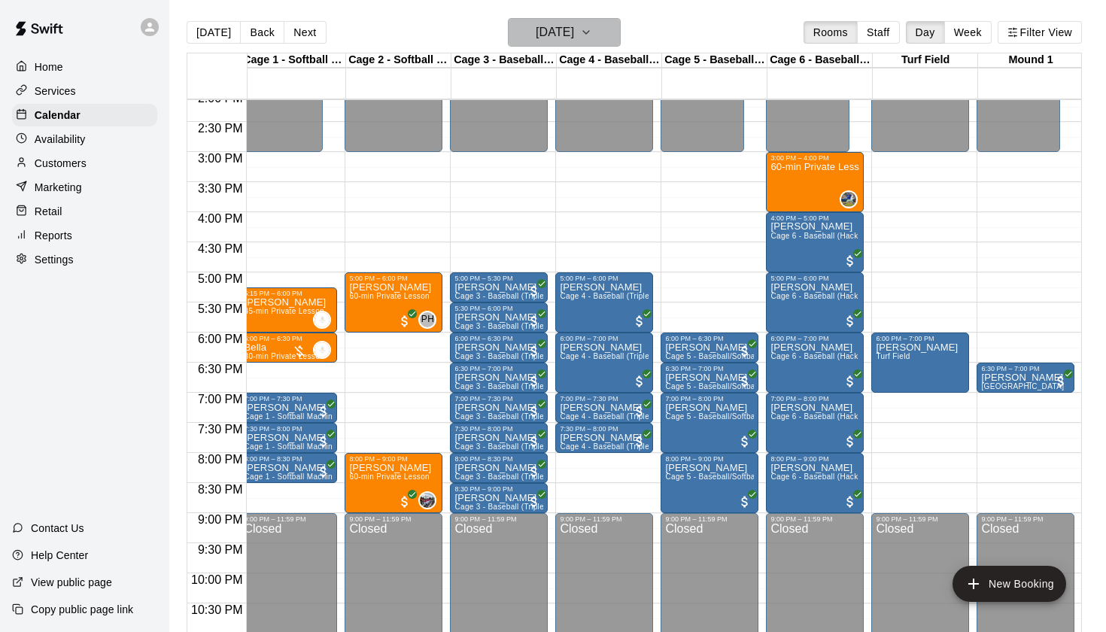
click at [574, 26] on h6 "[DATE]" at bounding box center [555, 32] width 38 height 21
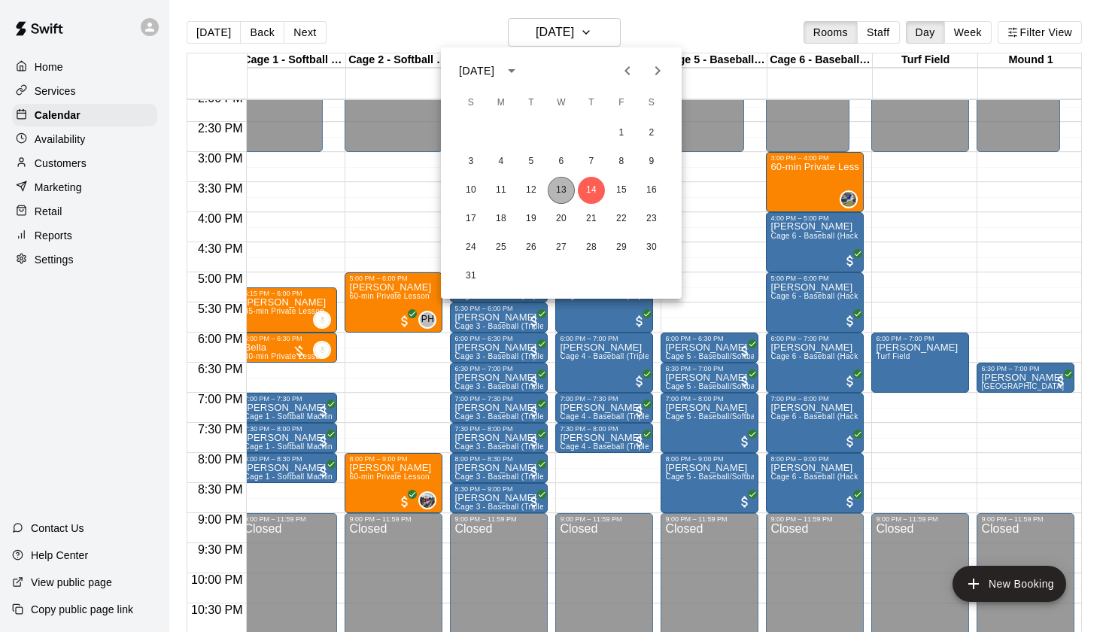
click at [561, 187] on button "13" at bounding box center [561, 190] width 27 height 27
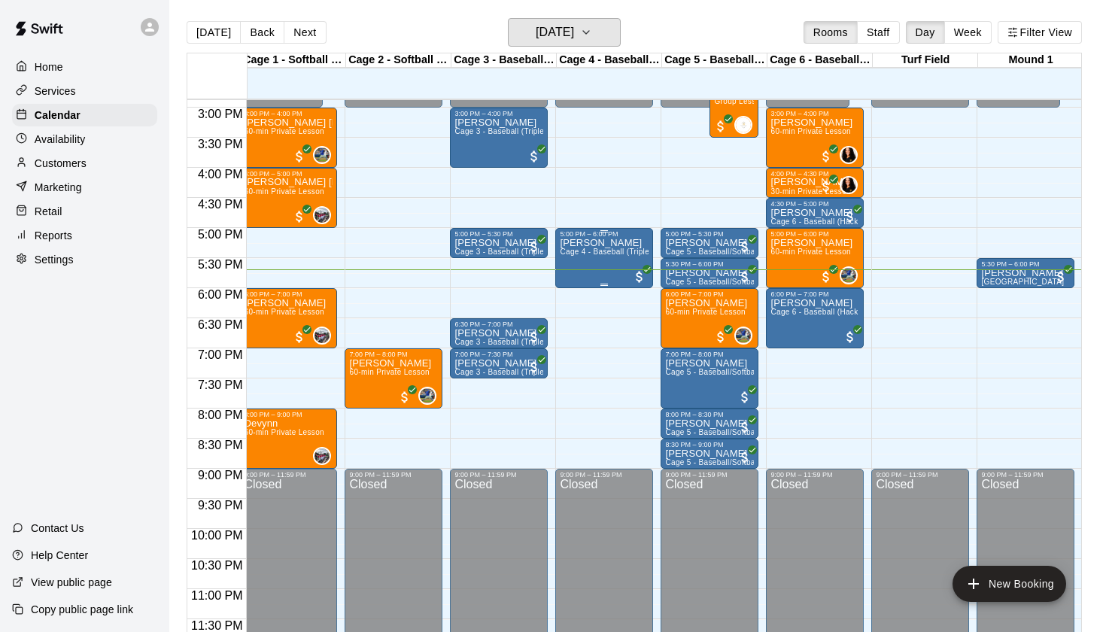
scroll to position [896, 7]
click at [681, 400] on button "edit" at bounding box center [681, 409] width 30 height 29
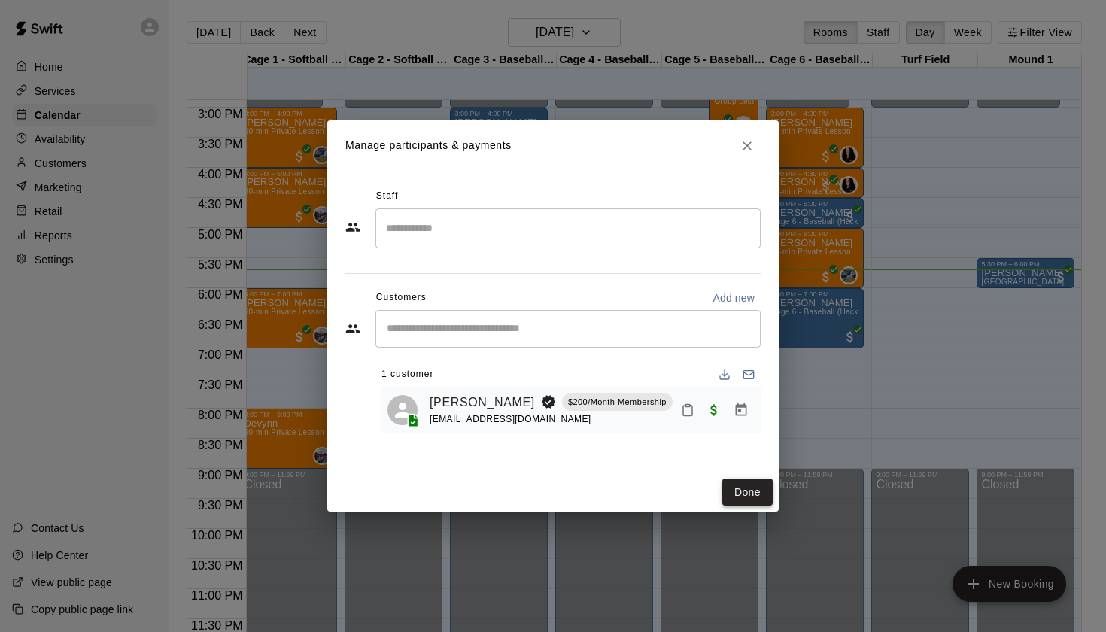
click at [750, 489] on button "Done" at bounding box center [747, 493] width 50 height 28
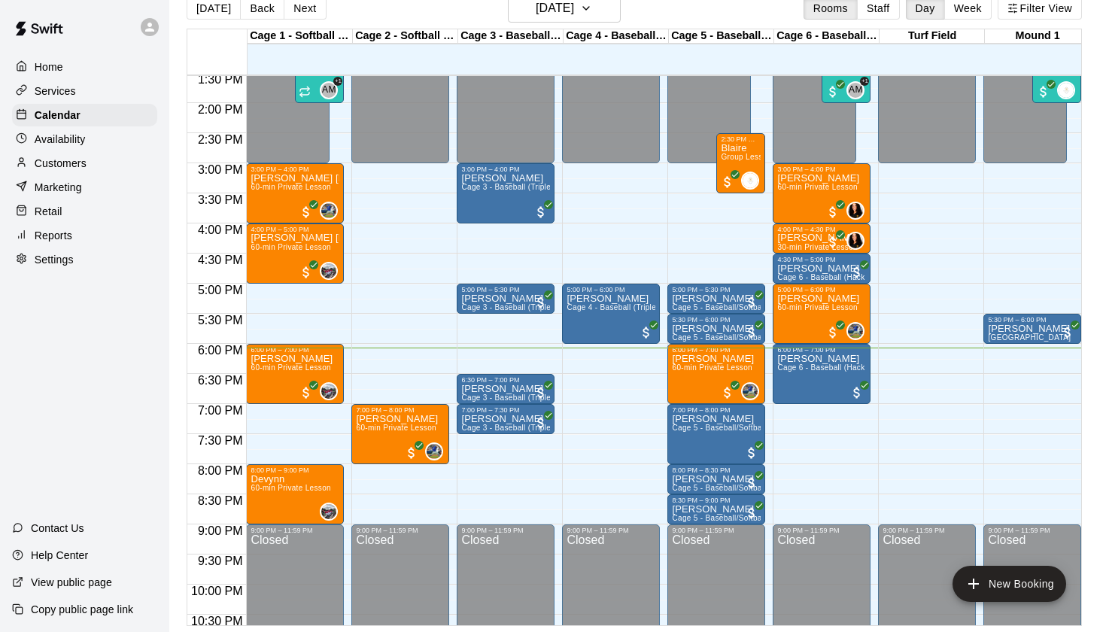
scroll to position [816, 0]
click at [78, 144] on p "Availability" at bounding box center [60, 139] width 51 height 15
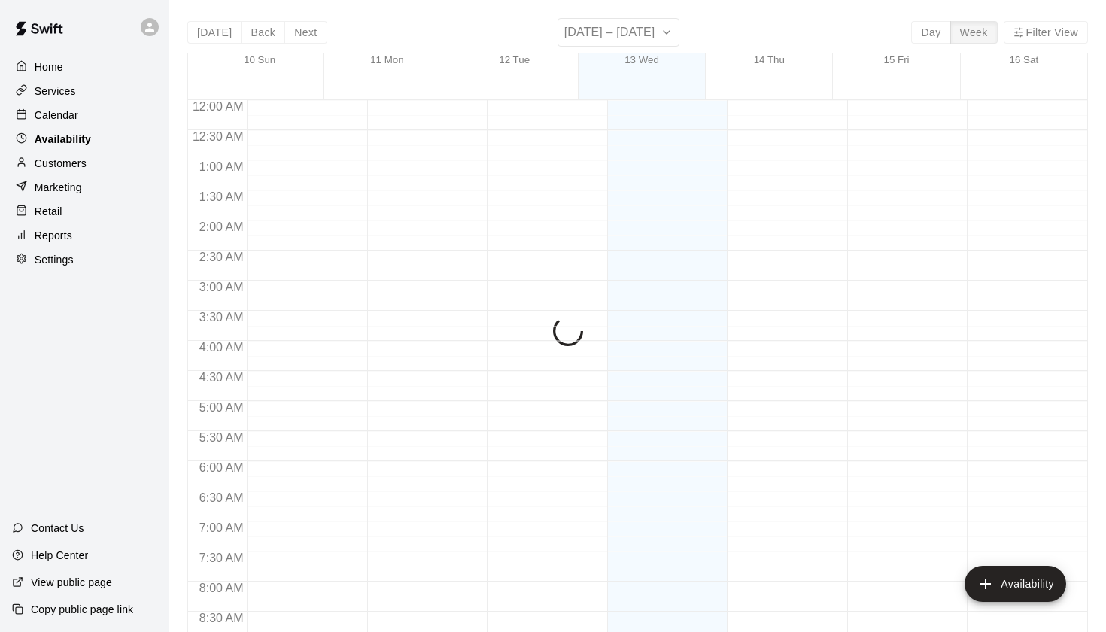
scroll to position [896, 0]
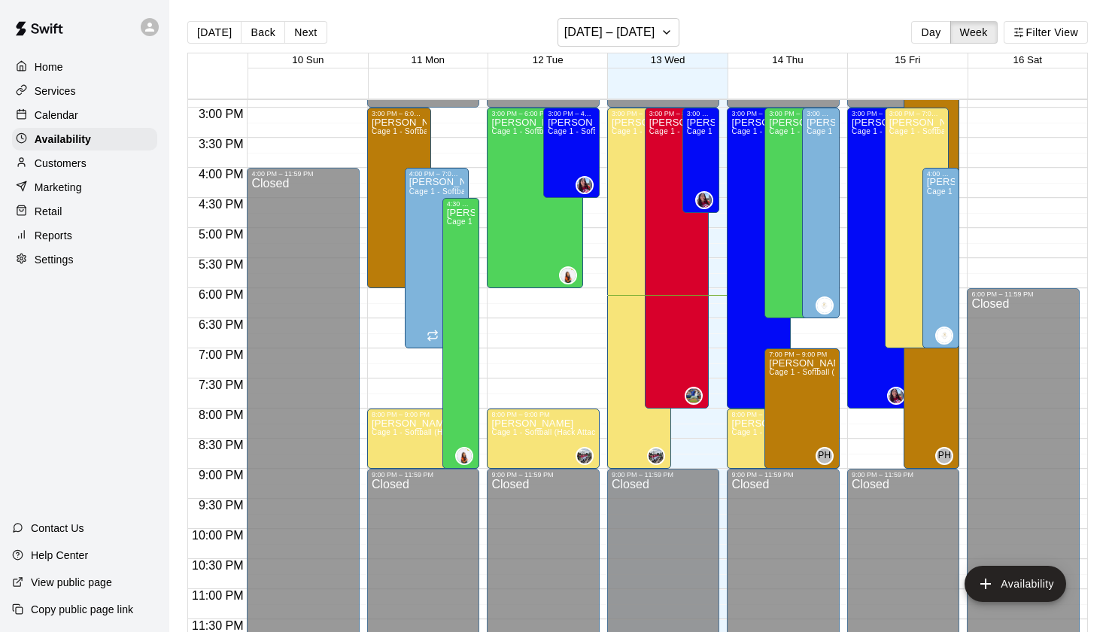
click at [78, 163] on p "Customers" at bounding box center [61, 163] width 52 height 15
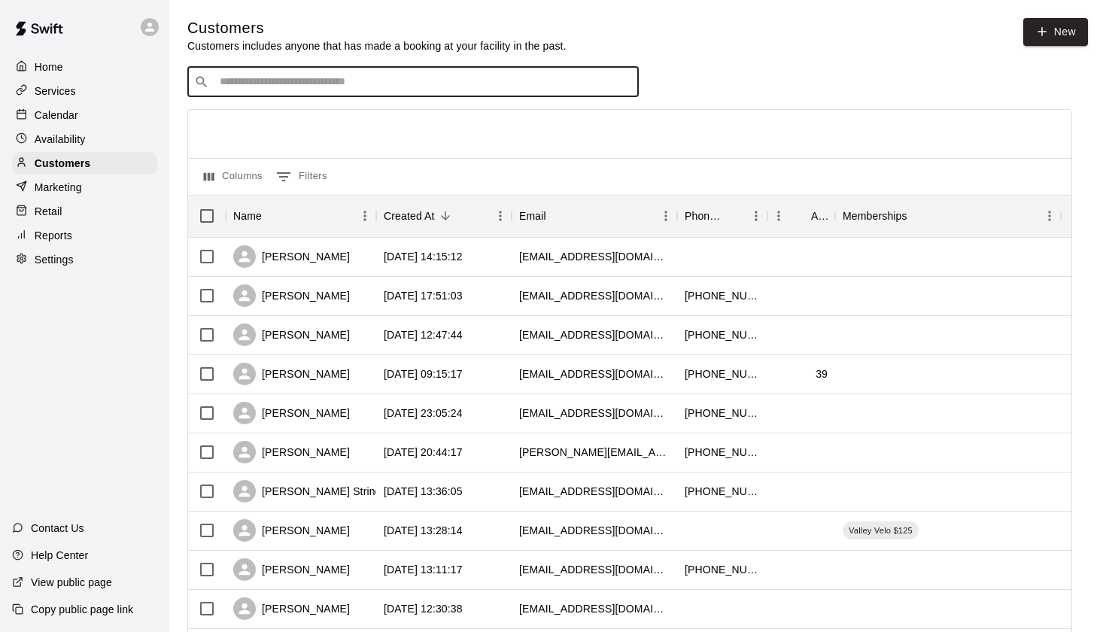
click at [357, 83] on input "Search customers by name or email" at bounding box center [423, 81] width 417 height 15
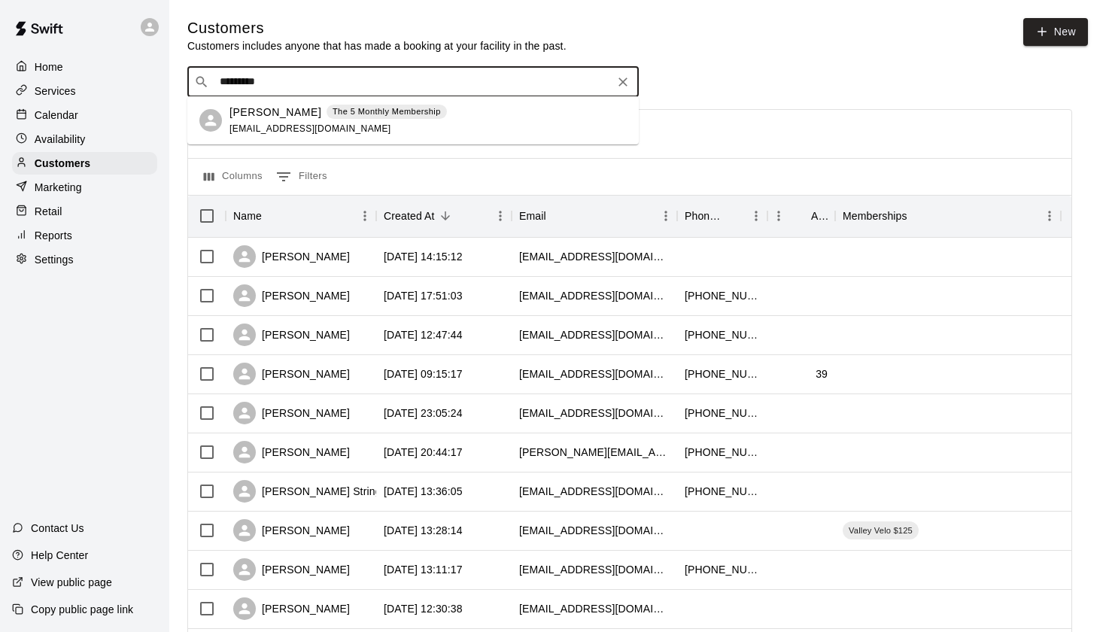
type input "**********"
click at [303, 108] on p "[PERSON_NAME]" at bounding box center [275, 113] width 92 height 16
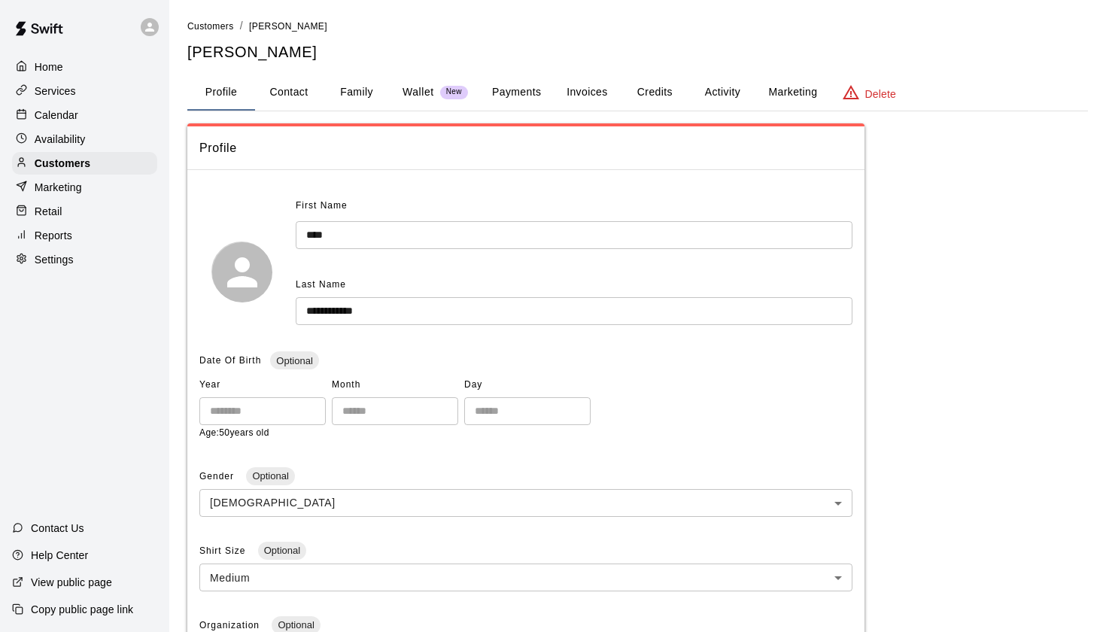
click at [740, 70] on div "**********" at bounding box center [637, 535] width 901 height 1034
click at [723, 91] on button "Activity" at bounding box center [722, 92] width 68 height 36
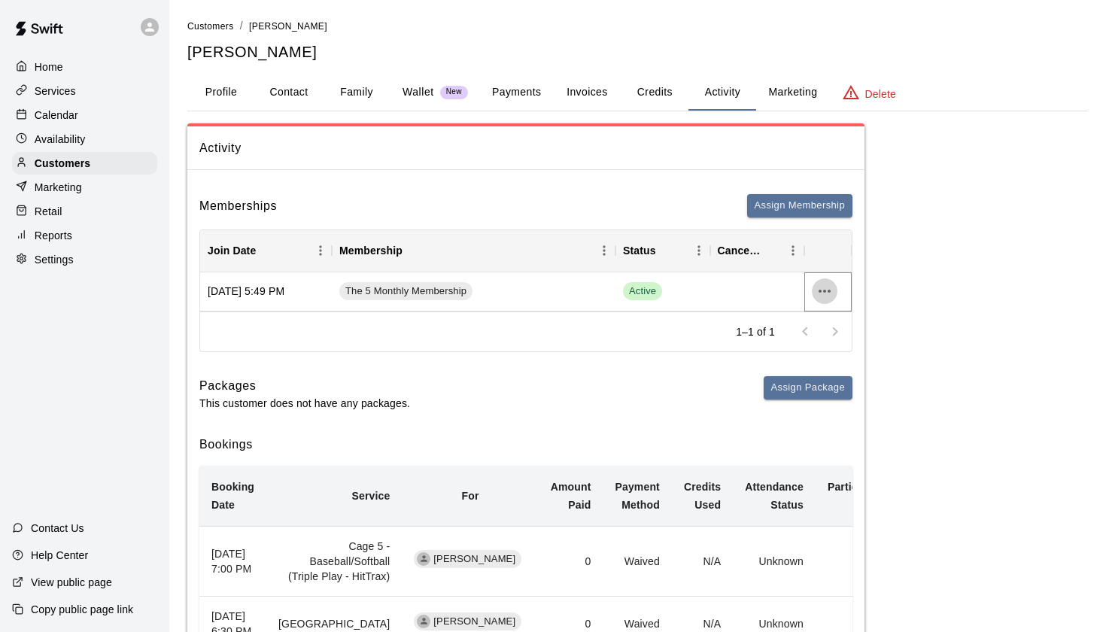
click at [819, 293] on icon "more actions" at bounding box center [825, 291] width 18 height 18
click at [838, 344] on li "Cancel" at bounding box center [854, 345] width 85 height 25
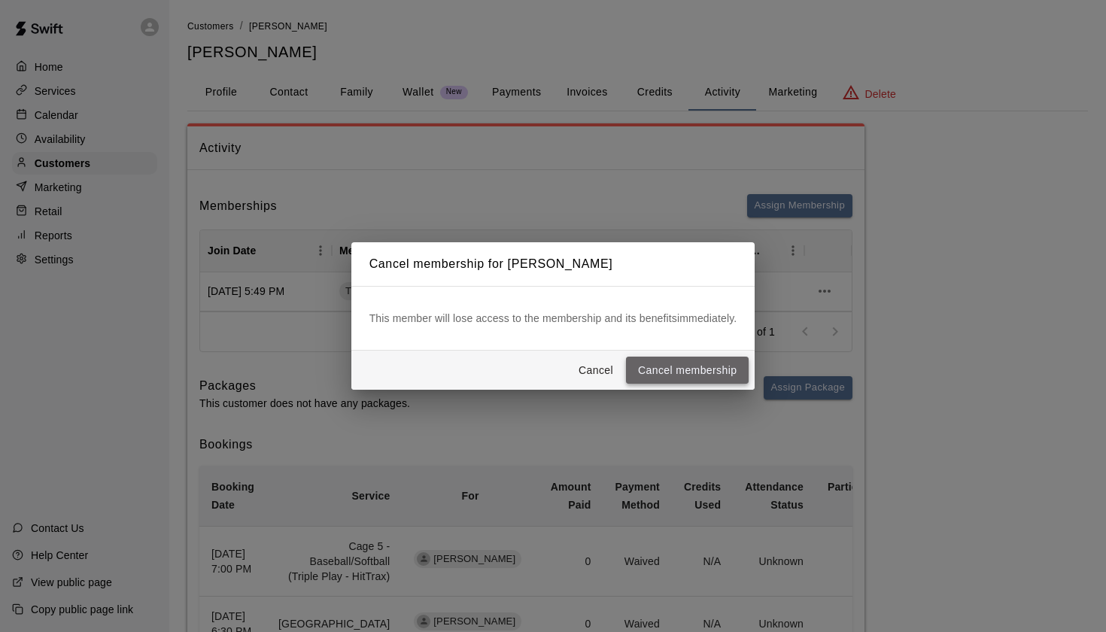
click at [726, 369] on button "Cancel membership" at bounding box center [687, 371] width 123 height 28
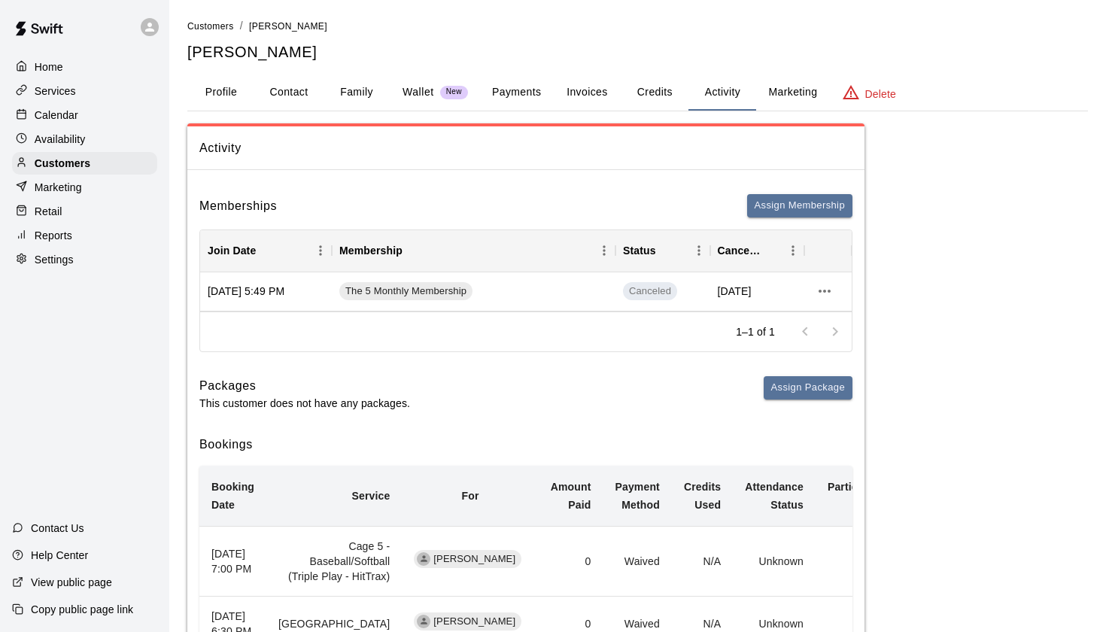
click at [51, 117] on p "Calendar" at bounding box center [57, 115] width 44 height 15
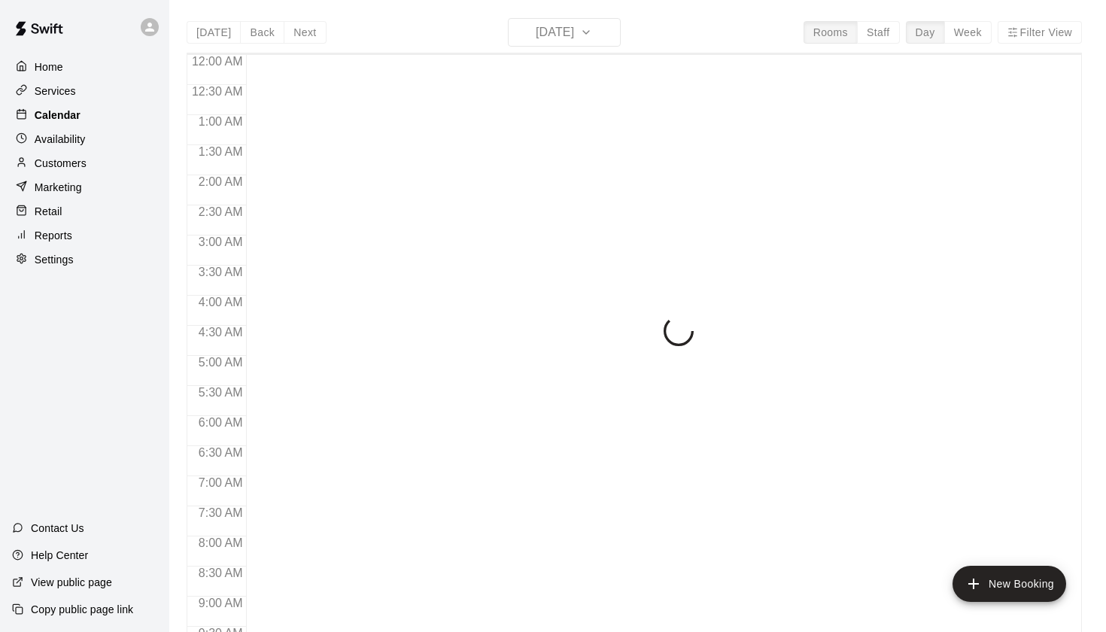
scroll to position [851, 0]
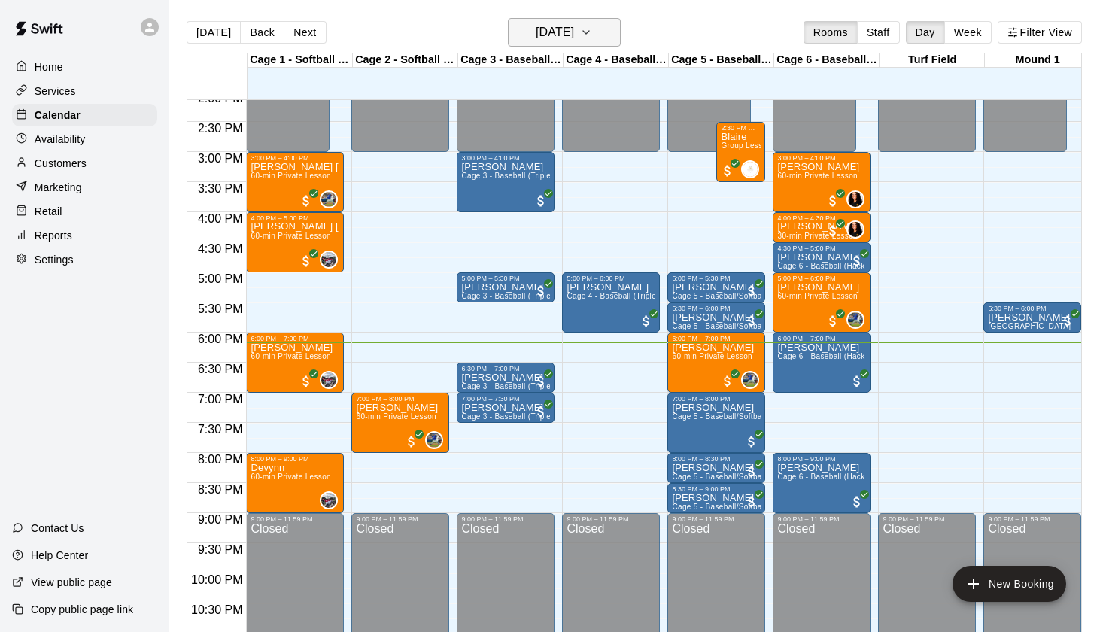
click at [574, 27] on h6 "[DATE]" at bounding box center [555, 32] width 38 height 21
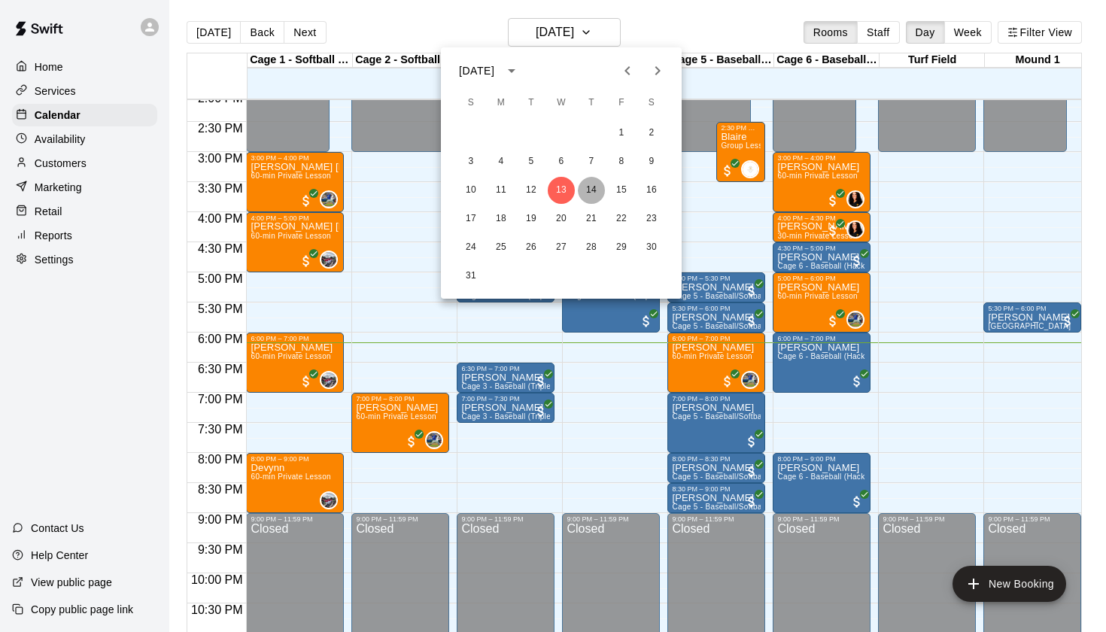
click at [594, 188] on button "14" at bounding box center [591, 190] width 27 height 27
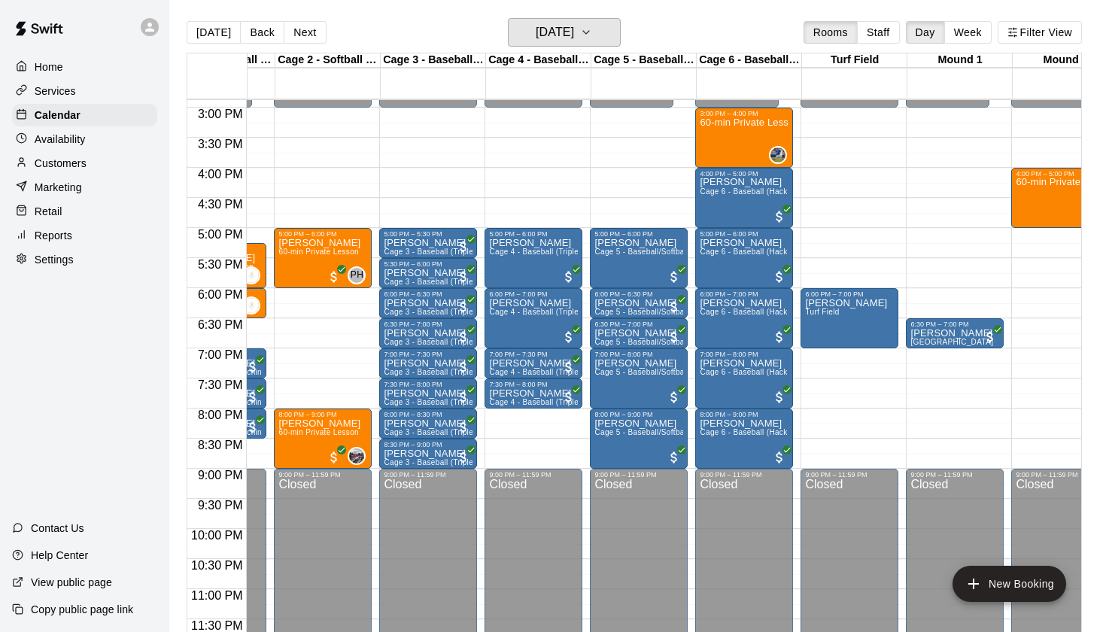
scroll to position [896, 84]
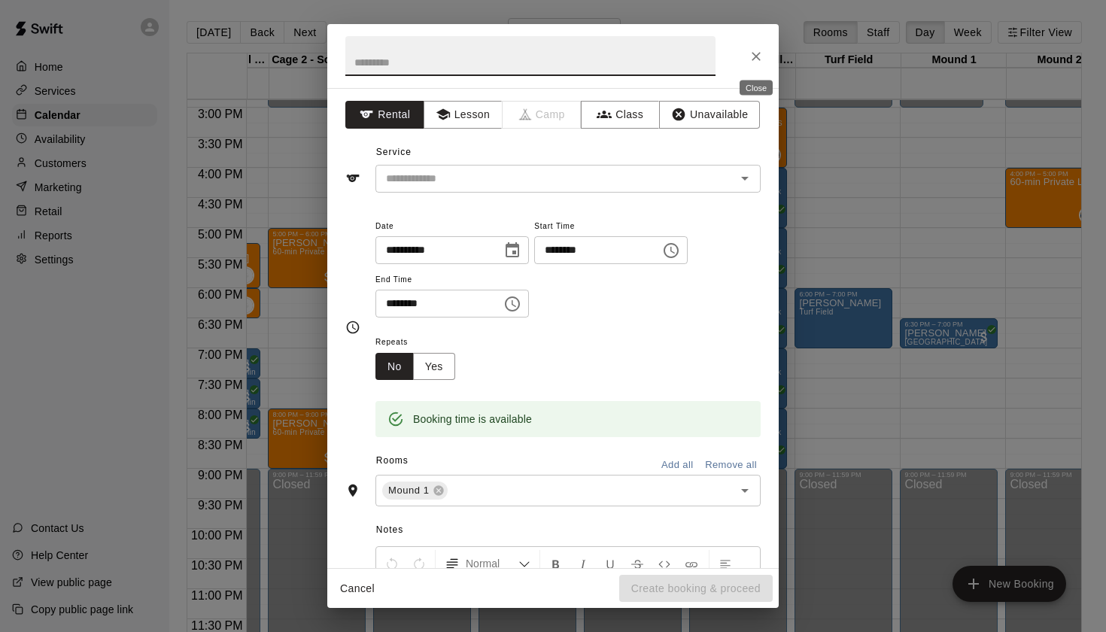
click at [751, 58] on icon "Close" at bounding box center [756, 56] width 15 height 15
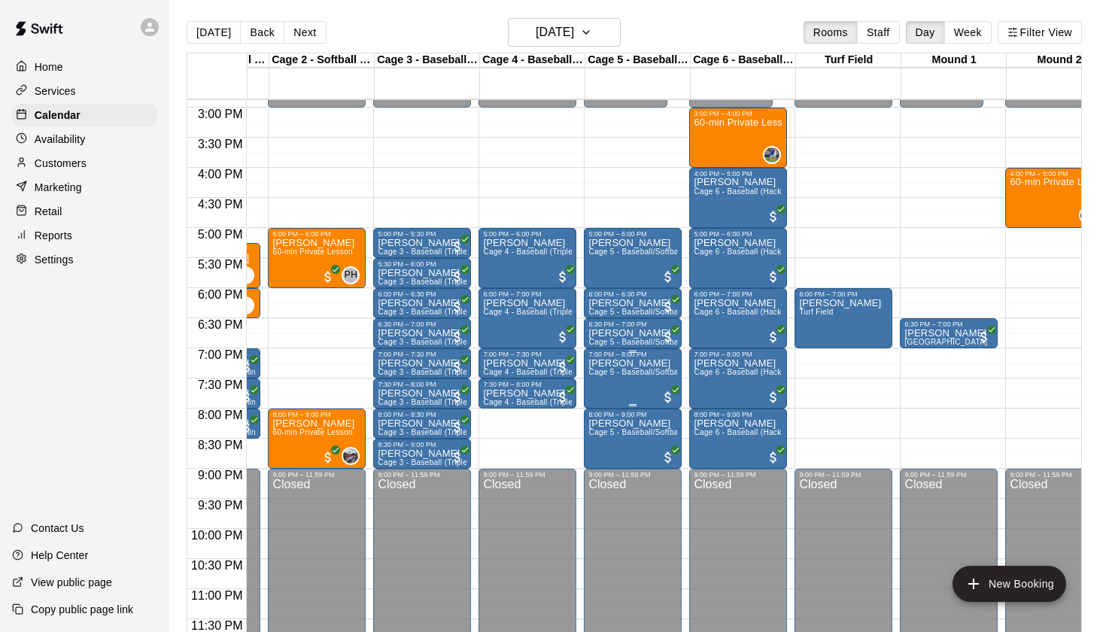
click at [600, 406] on img "edit" at bounding box center [604, 409] width 17 height 17
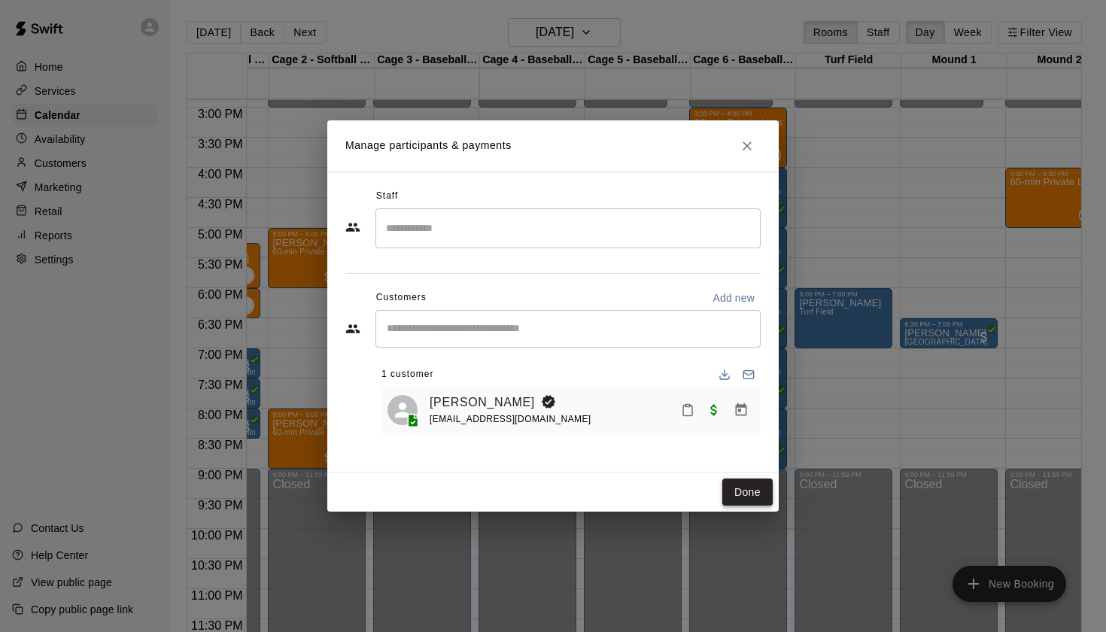
click at [736, 485] on button "Done" at bounding box center [747, 493] width 50 height 28
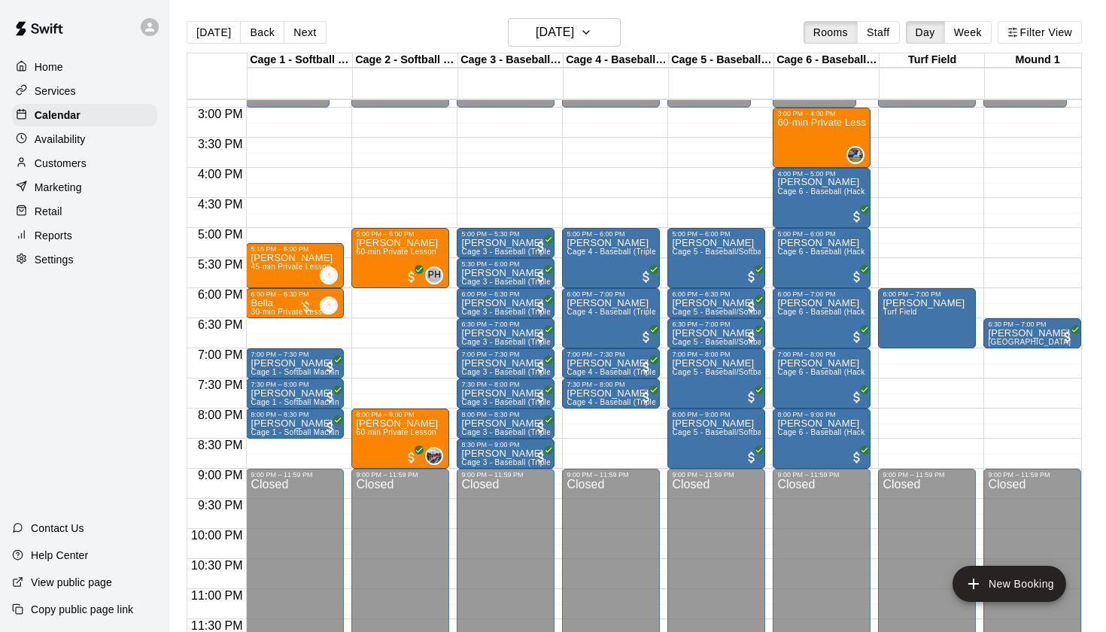
scroll to position [896, 0]
click at [544, 35] on h6 "[DATE]" at bounding box center [555, 32] width 38 height 21
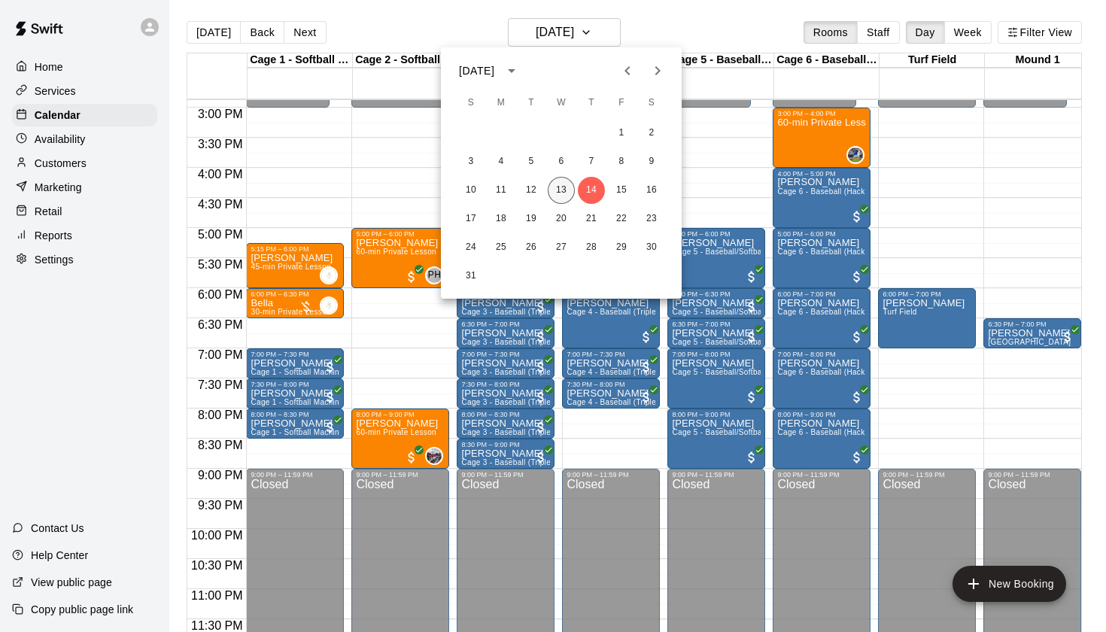
click at [568, 193] on button "13" at bounding box center [561, 190] width 27 height 27
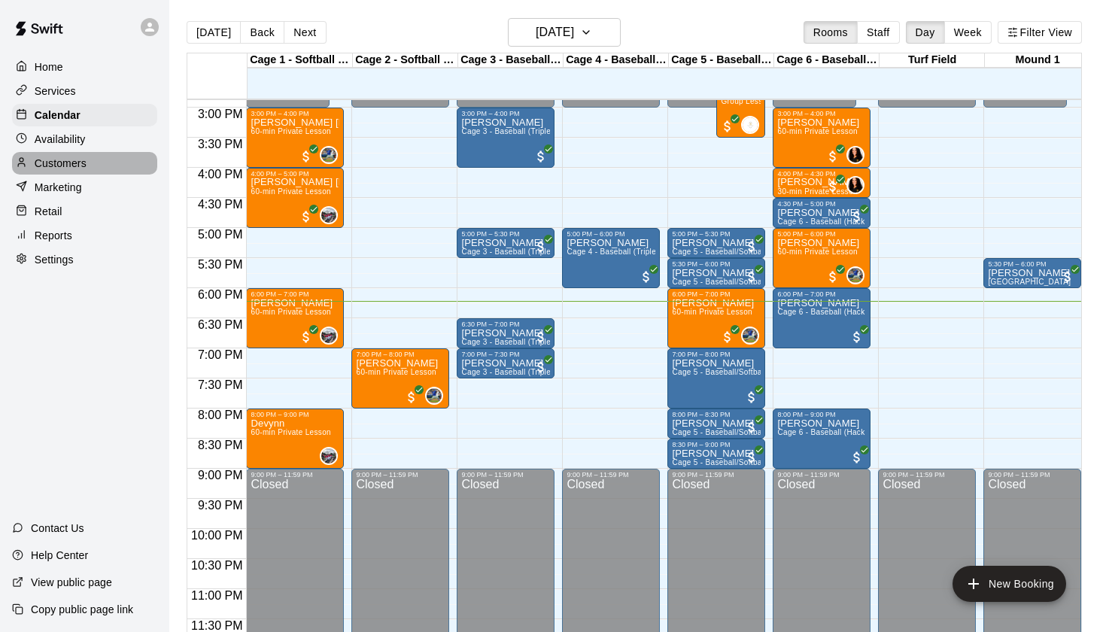
click at [64, 157] on p "Customers" at bounding box center [61, 163] width 52 height 15
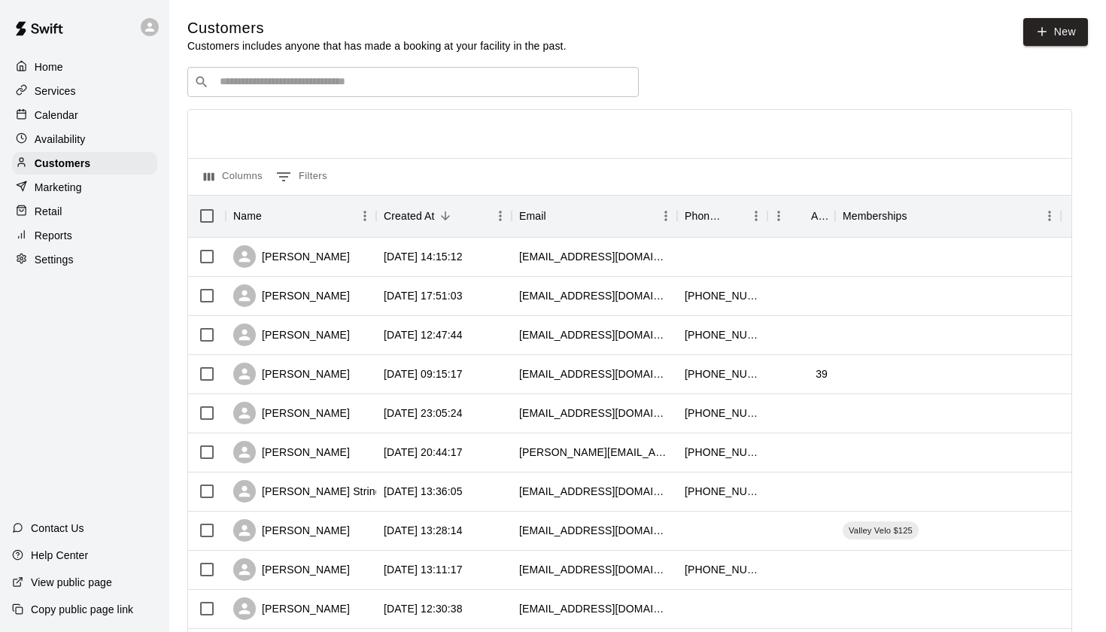
click at [327, 77] on input "Search customers by name or email" at bounding box center [423, 81] width 417 height 15
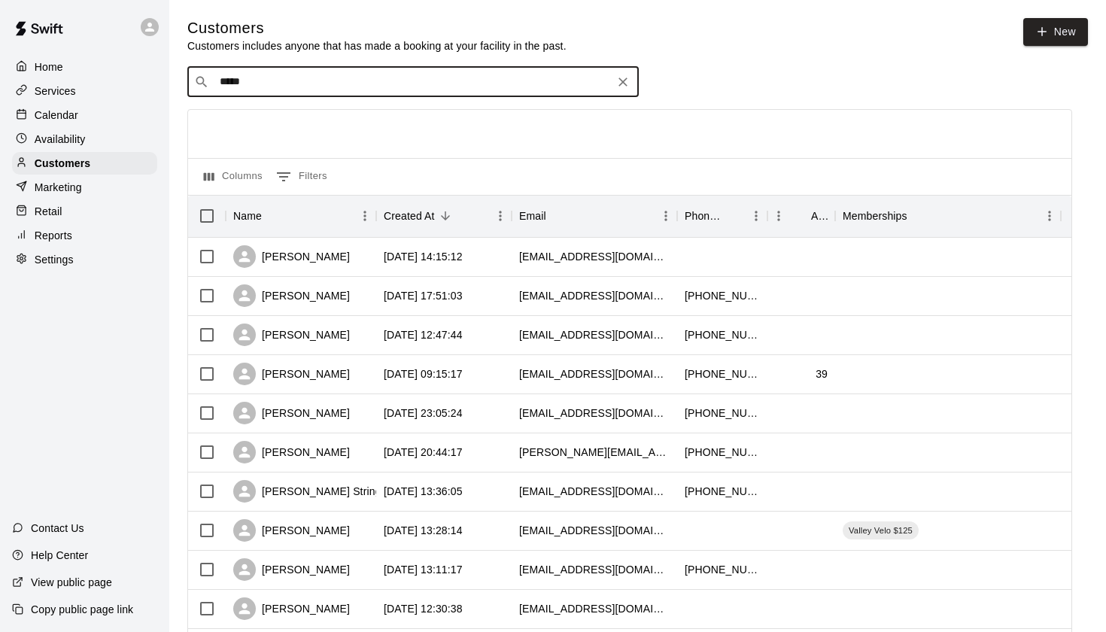
type input "******"
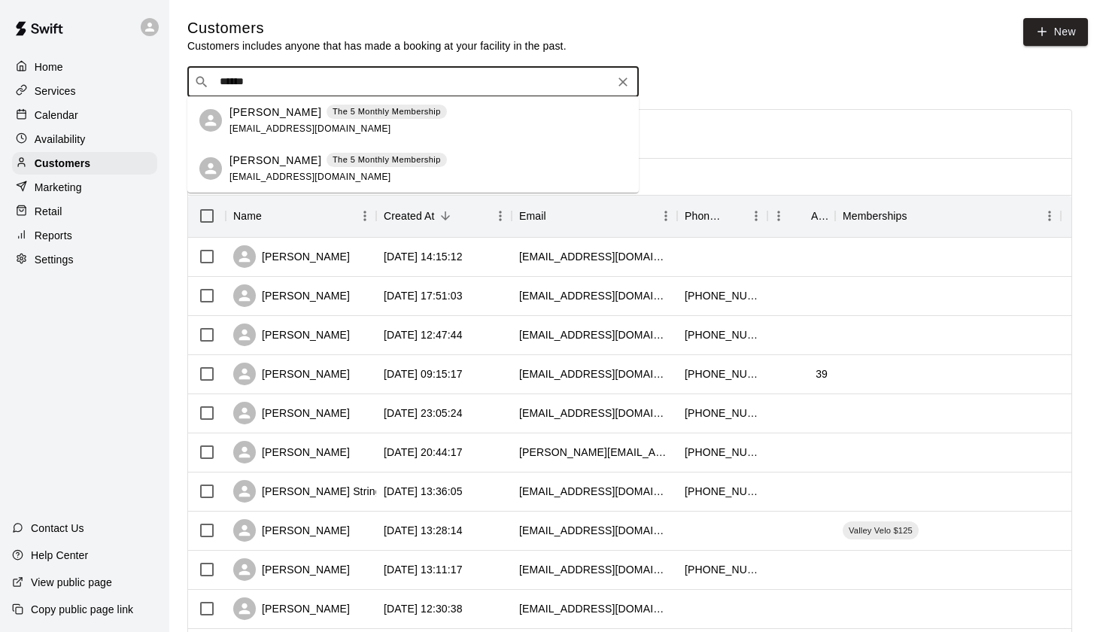
click at [272, 115] on p "[PERSON_NAME]" at bounding box center [275, 113] width 92 height 16
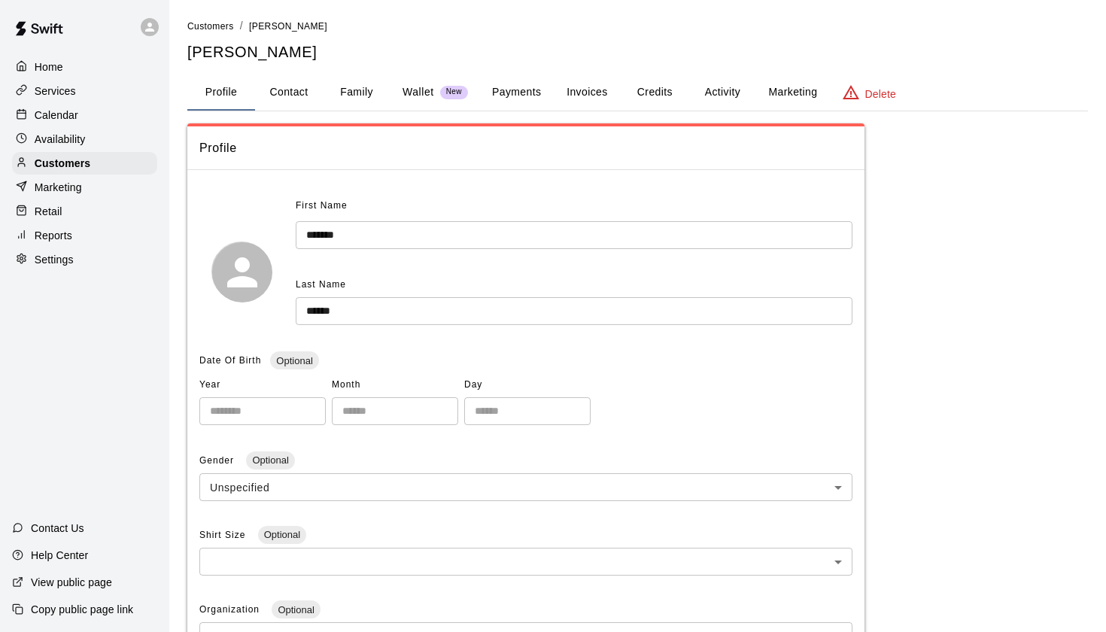
click at [515, 85] on button "Payments" at bounding box center [516, 92] width 73 height 36
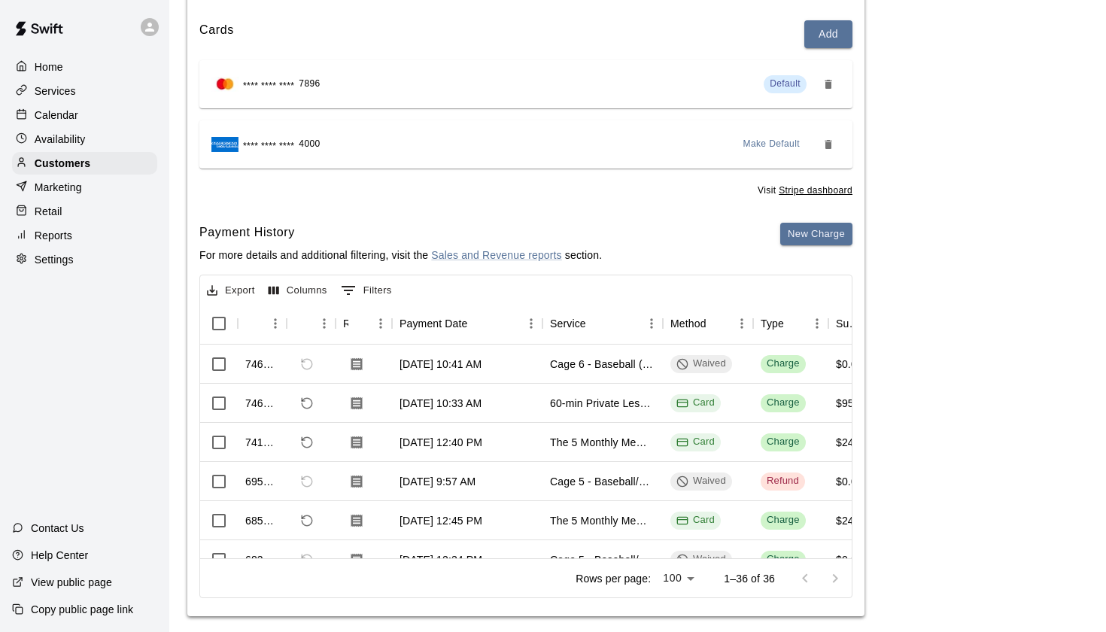
scroll to position [181, 0]
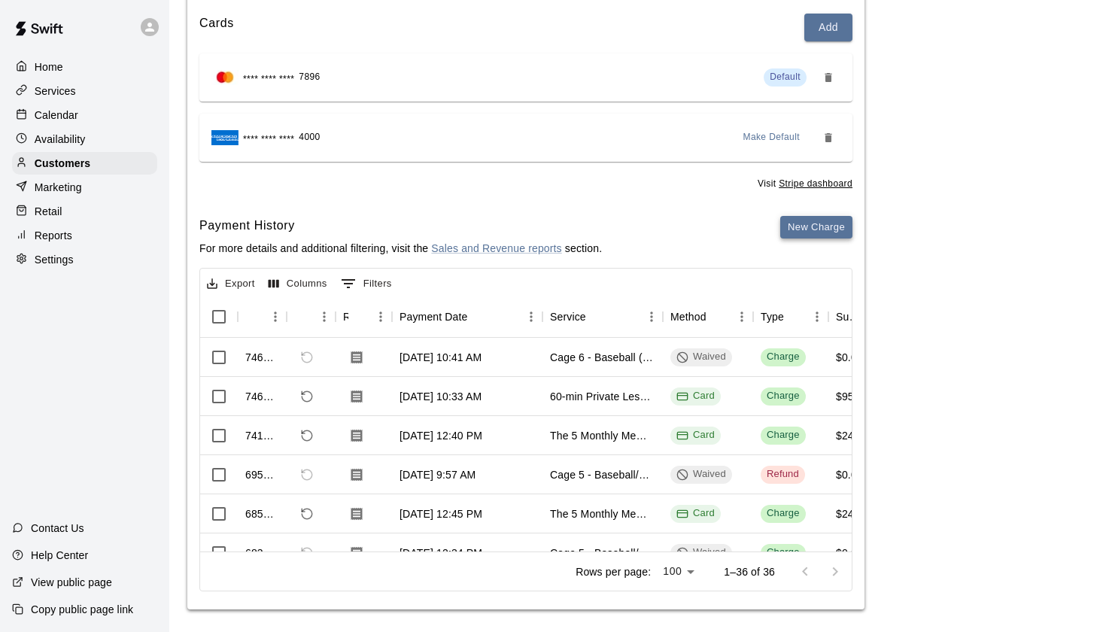
click at [809, 216] on button "New Charge" at bounding box center [816, 227] width 72 height 23
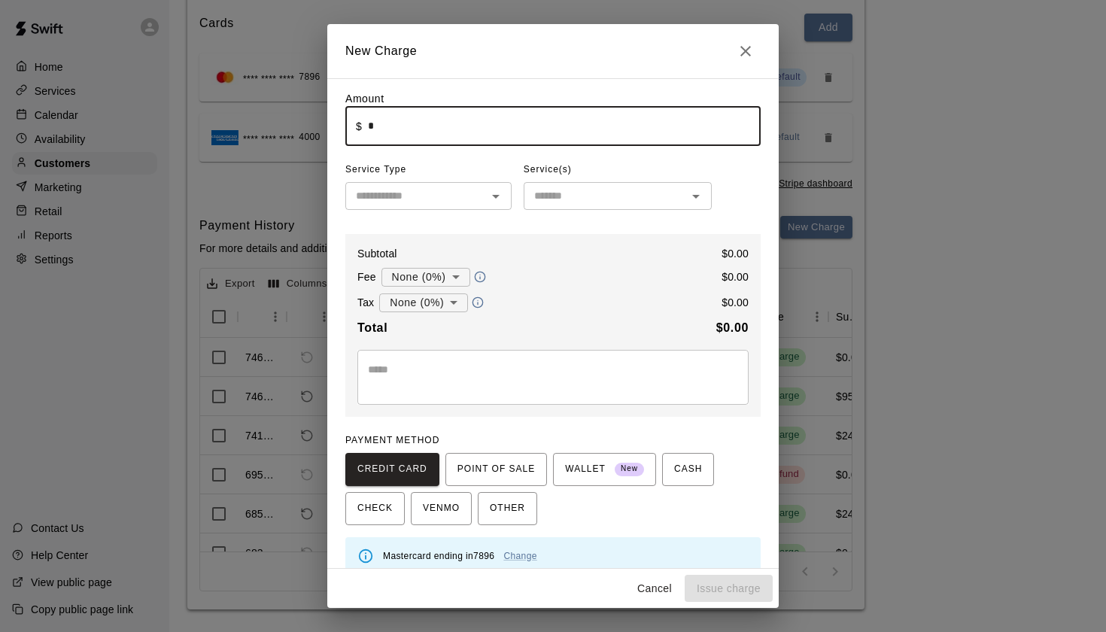
click at [410, 129] on input "*" at bounding box center [564, 126] width 393 height 40
type input "****"
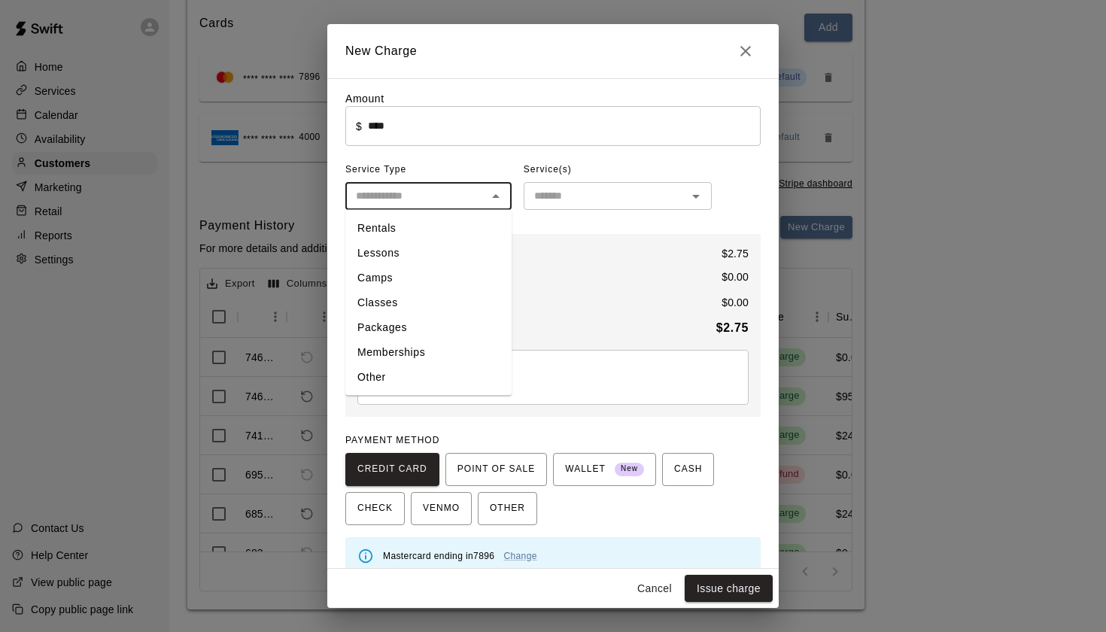
click at [394, 202] on input "text" at bounding box center [416, 196] width 132 height 19
click at [386, 374] on li "Other" at bounding box center [428, 377] width 166 height 25
type input "*****"
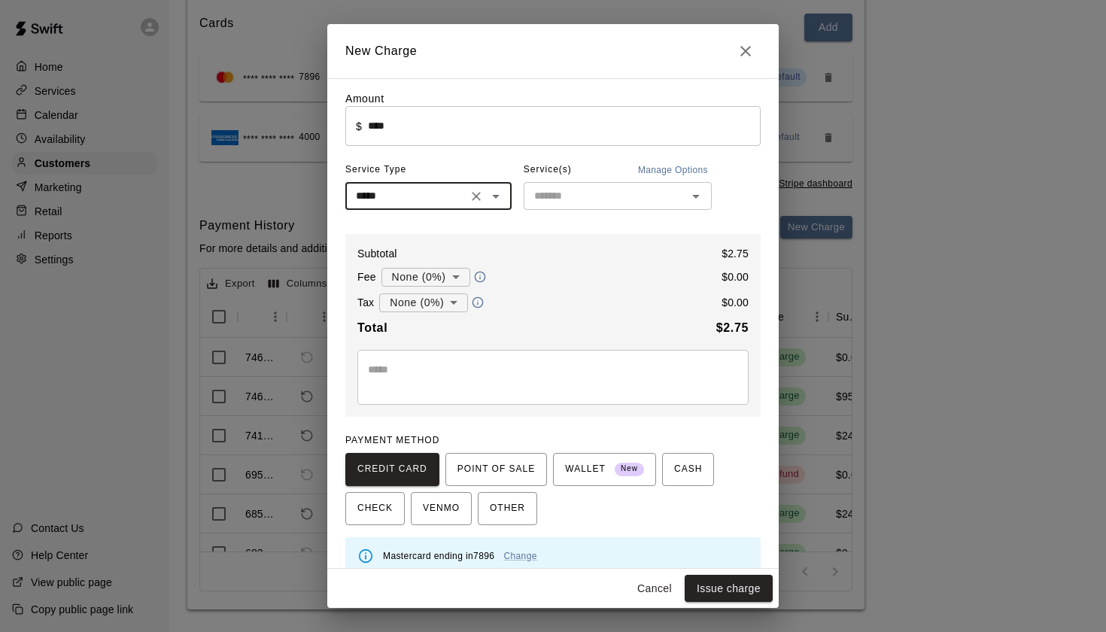
click at [612, 190] on input "text" at bounding box center [605, 196] width 154 height 19
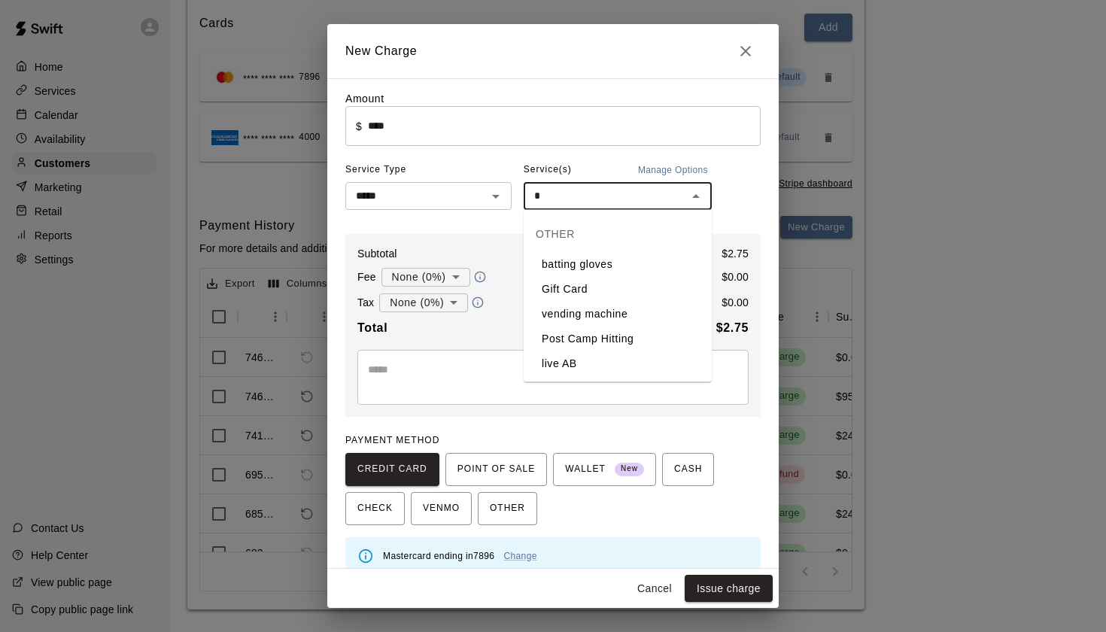
click at [572, 314] on li "vending machine" at bounding box center [618, 314] width 188 height 25
type input "**********"
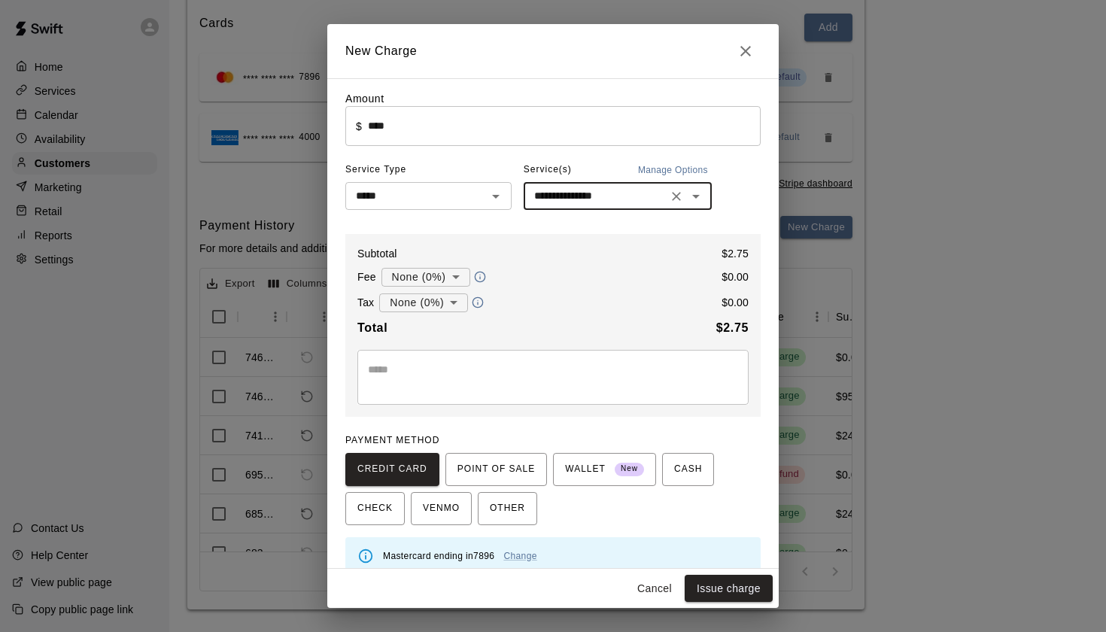
click at [496, 374] on textarea at bounding box center [553, 377] width 370 height 30
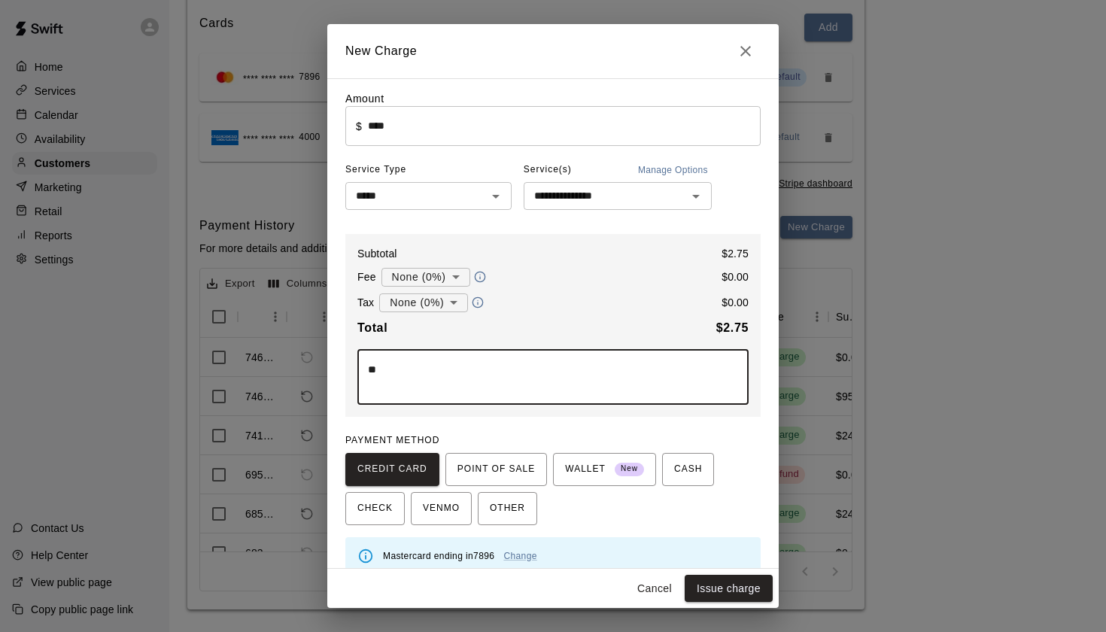
type textarea "*"
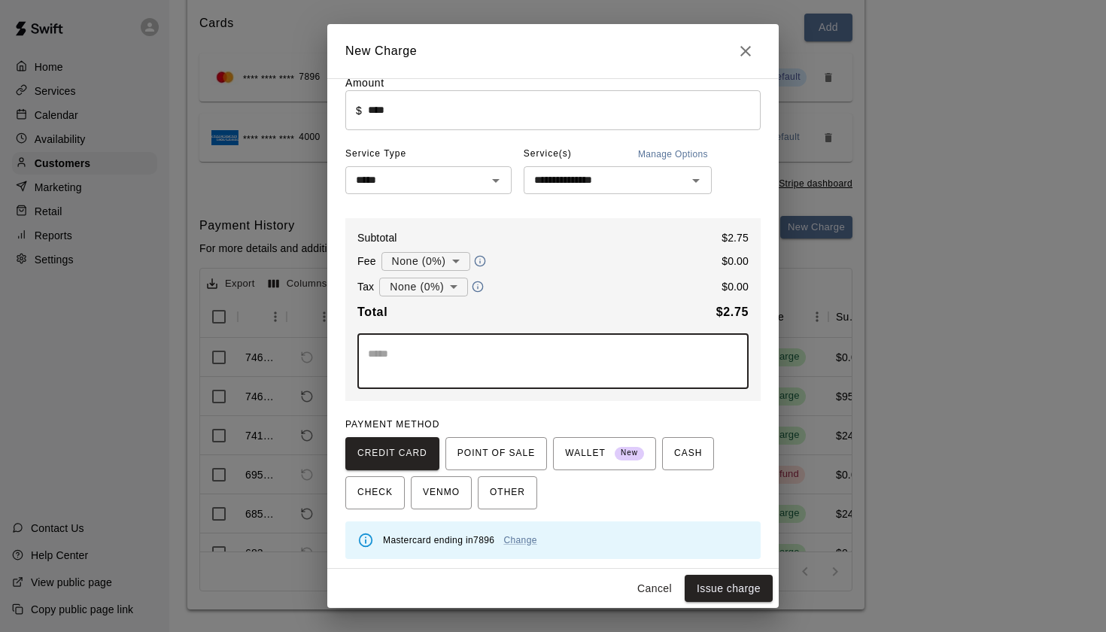
scroll to position [14, 0]
click at [739, 586] on button "Issue charge" at bounding box center [729, 589] width 88 height 28
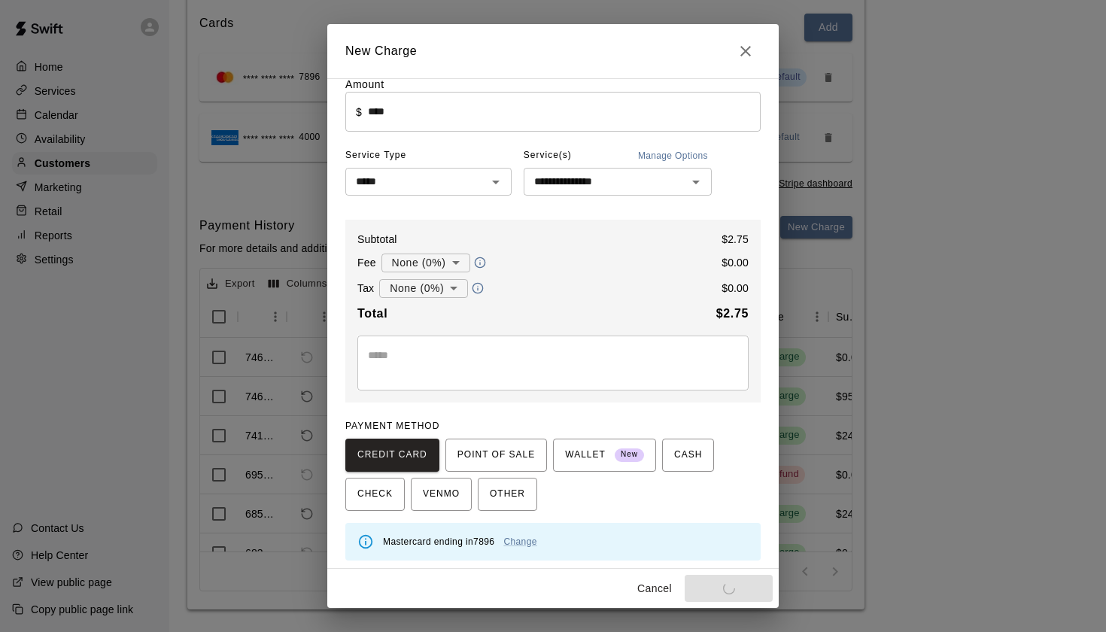
type input "*"
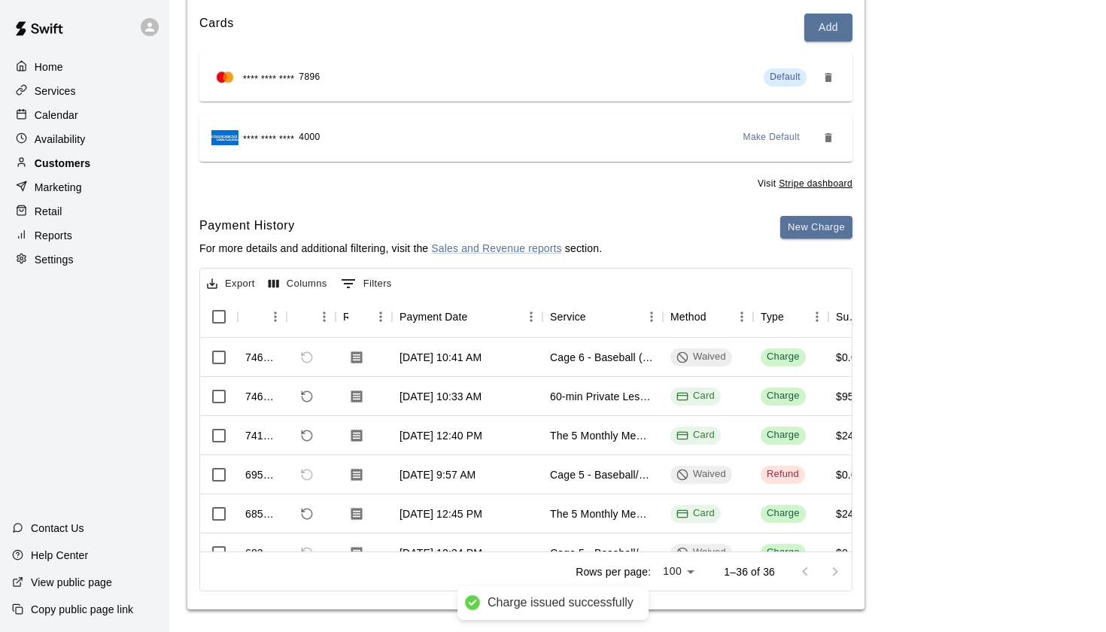
click at [90, 161] on p "Customers" at bounding box center [63, 163] width 56 height 15
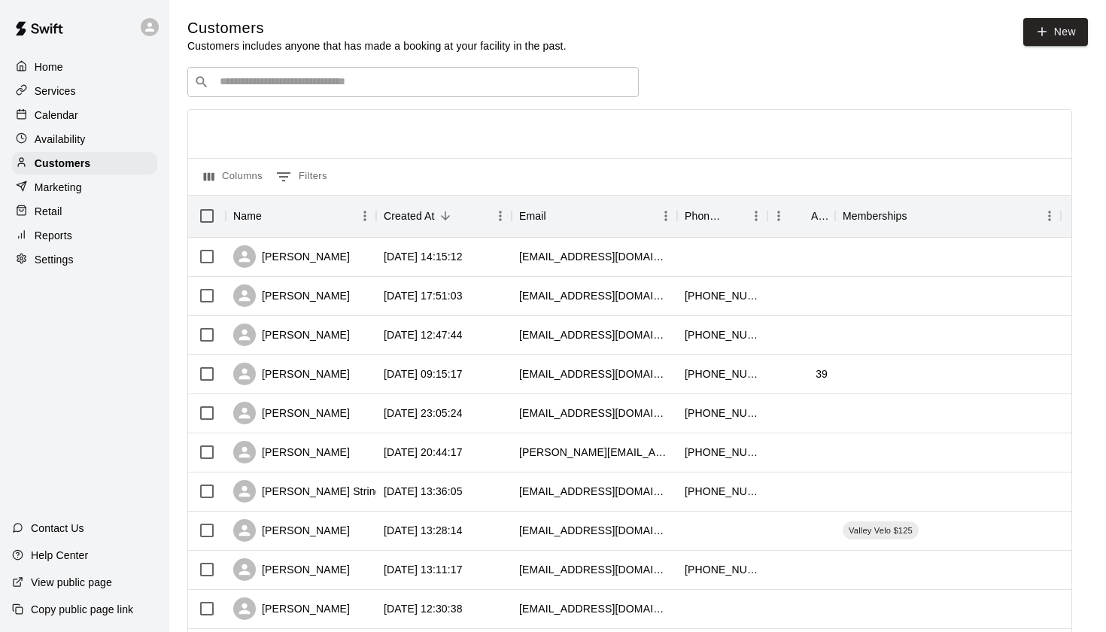
click at [118, 96] on div "Services" at bounding box center [84, 91] width 145 height 23
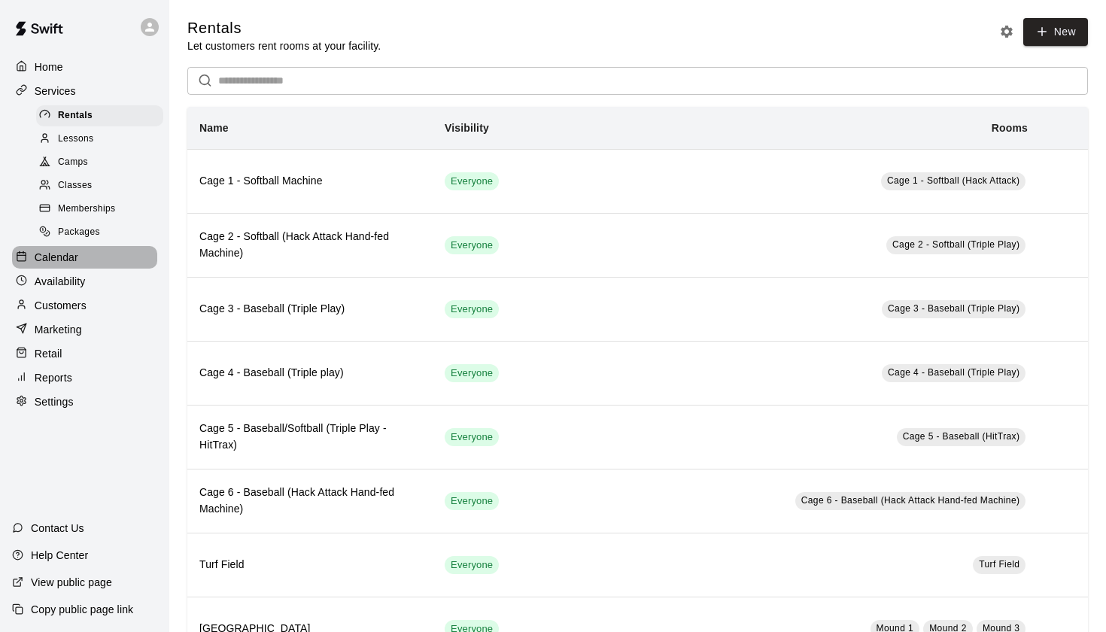
click at [78, 260] on div "Calendar" at bounding box center [84, 257] width 145 height 23
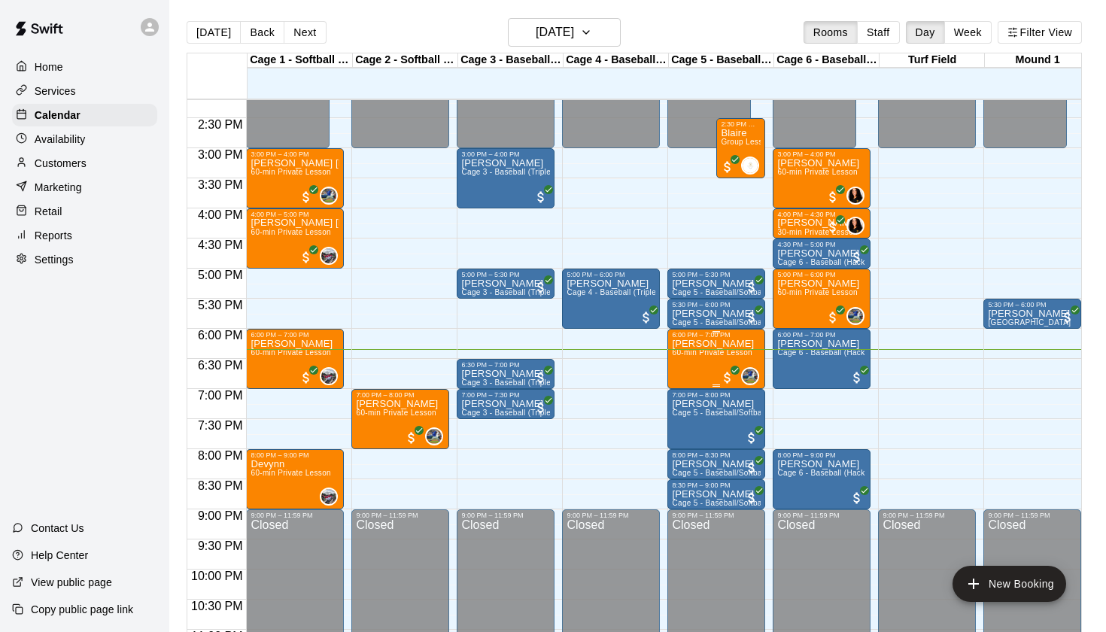
scroll to position [855, 0]
click at [795, 506] on img "edit" at bounding box center [793, 511] width 17 height 17
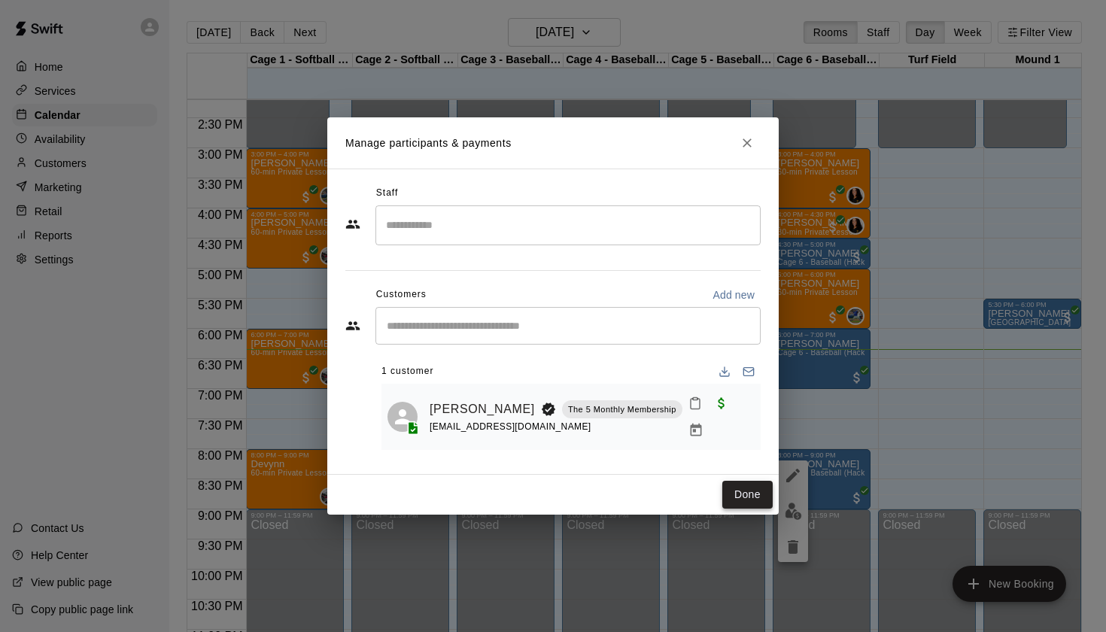
click at [760, 487] on button "Done" at bounding box center [747, 495] width 50 height 28
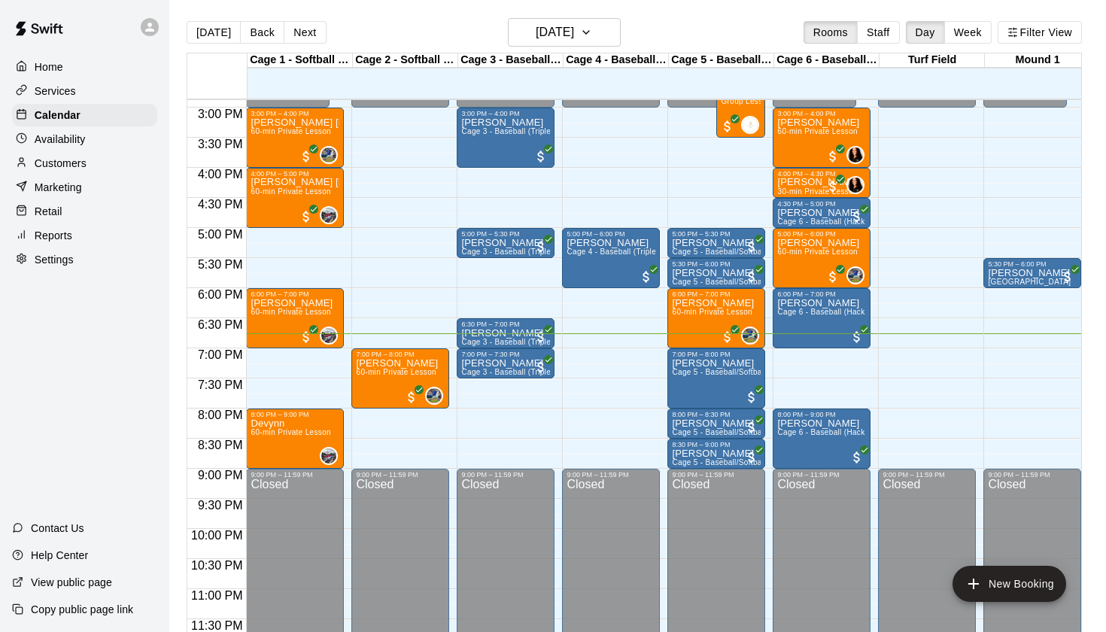
scroll to position [896, 0]
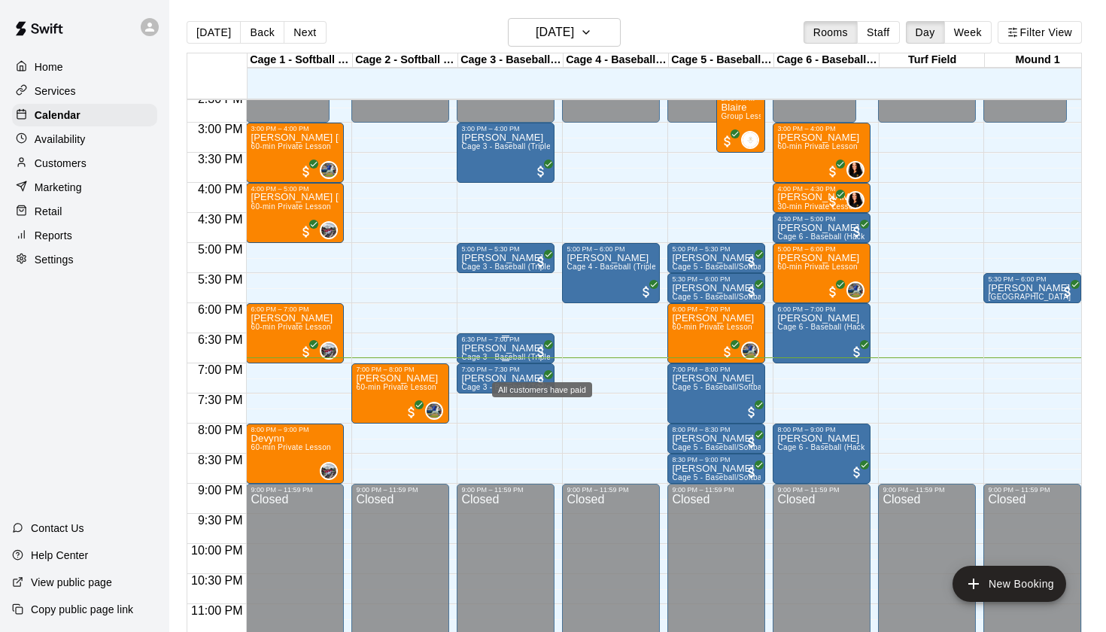
scroll to position [883, 0]
